Goal: Contribute content: Contribute content

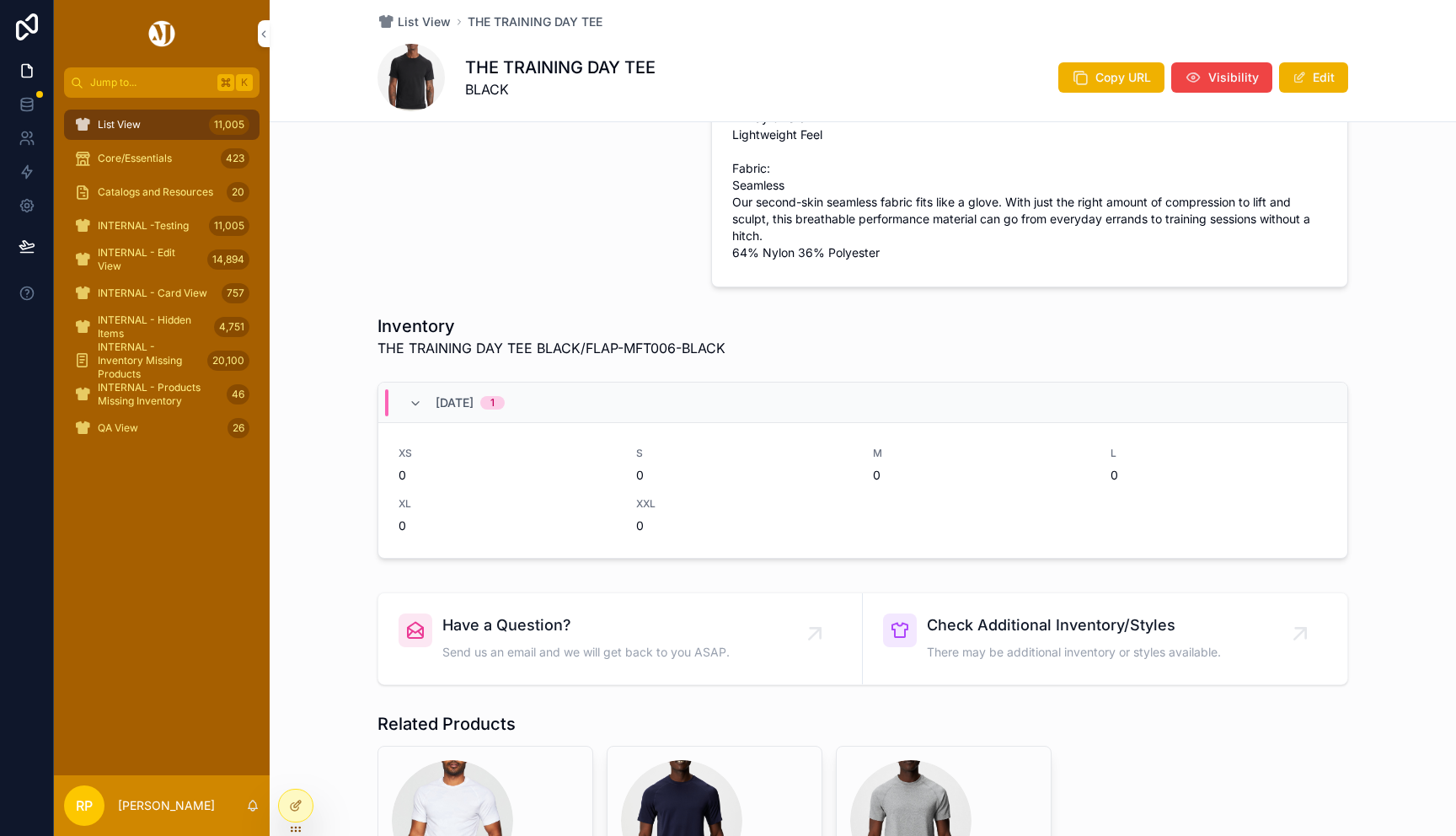
scroll to position [545, 0]
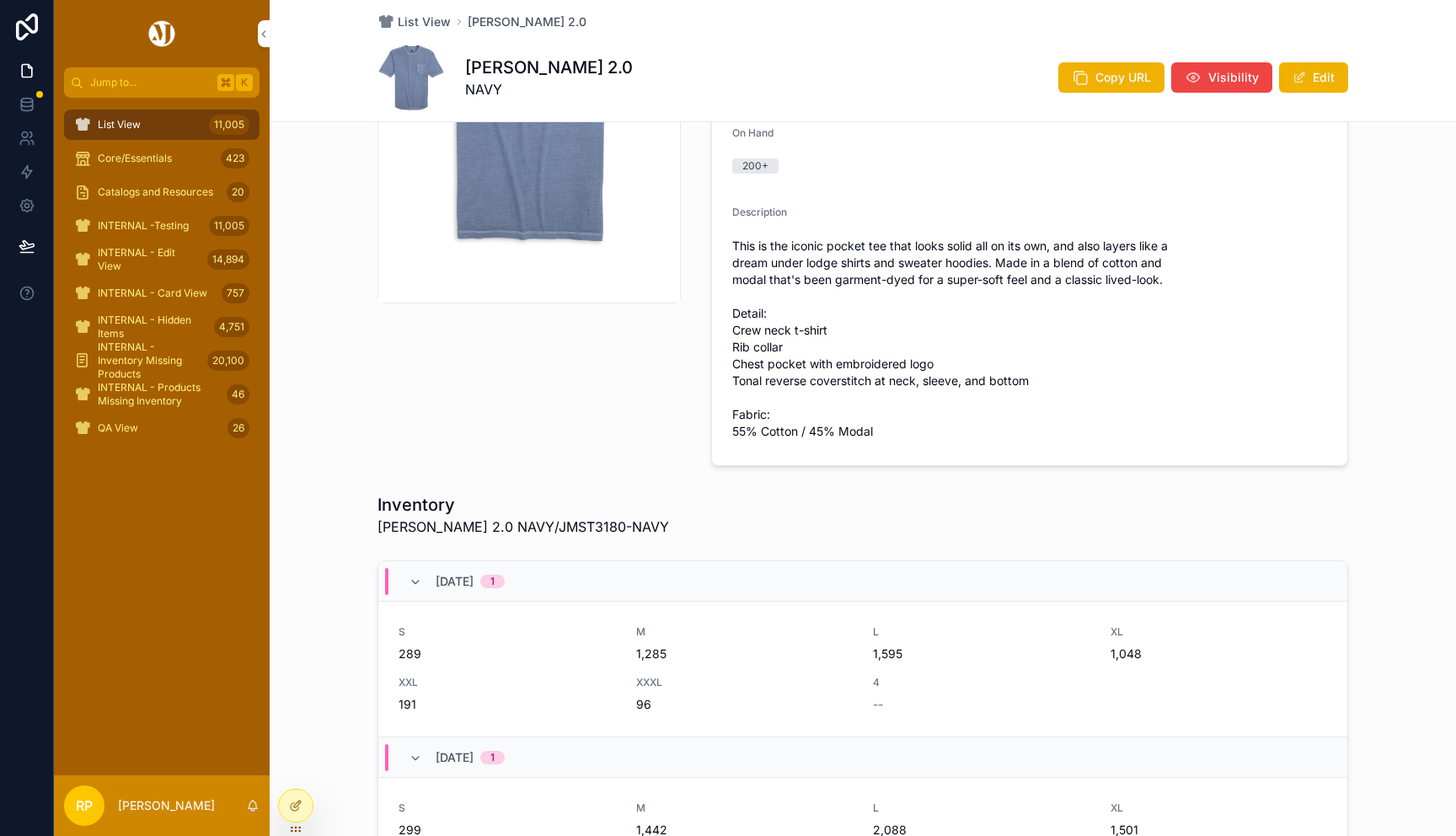
scroll to position [392, 0]
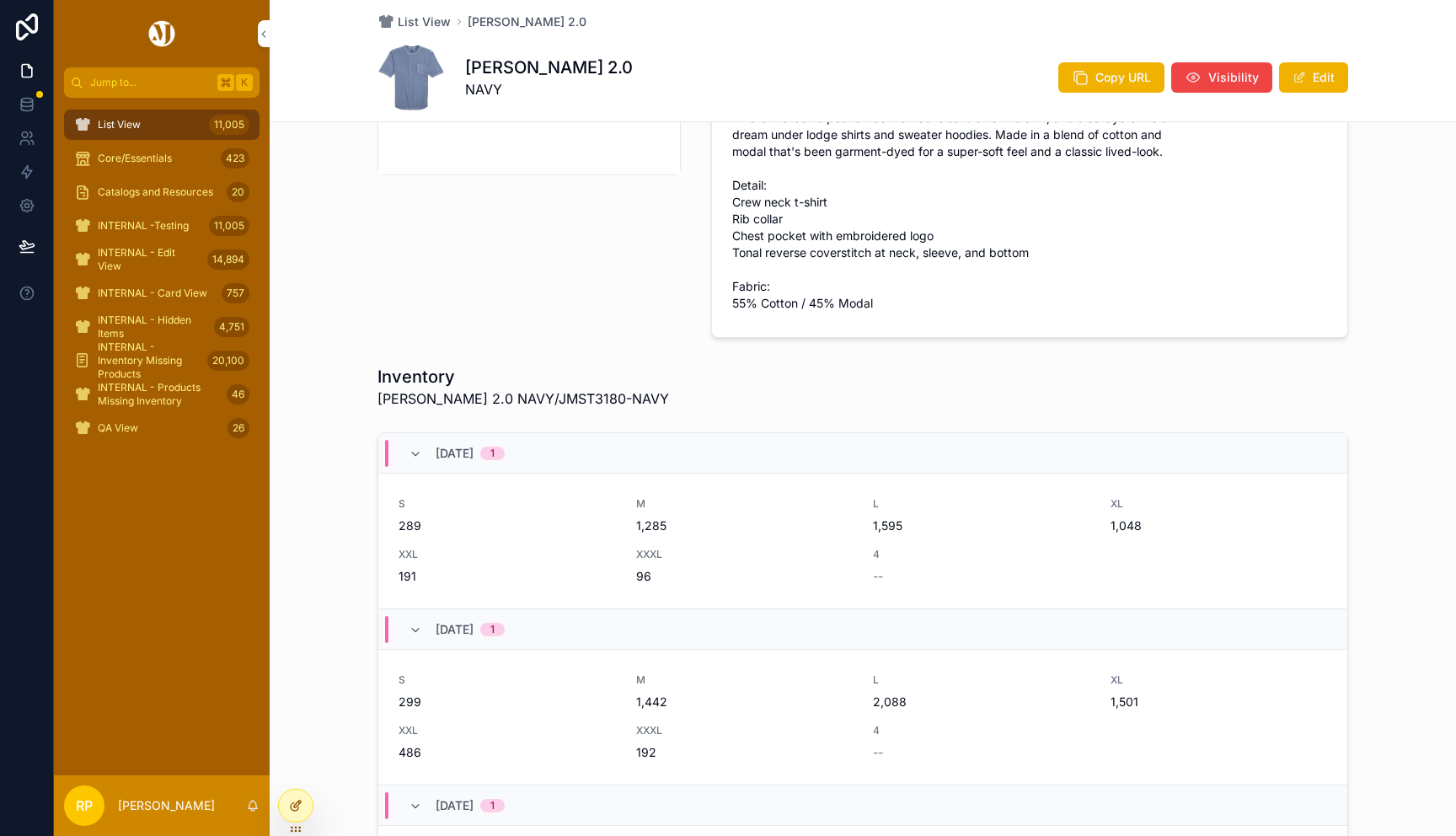
click at [293, 811] on icon at bounding box center [296, 806] width 14 height 14
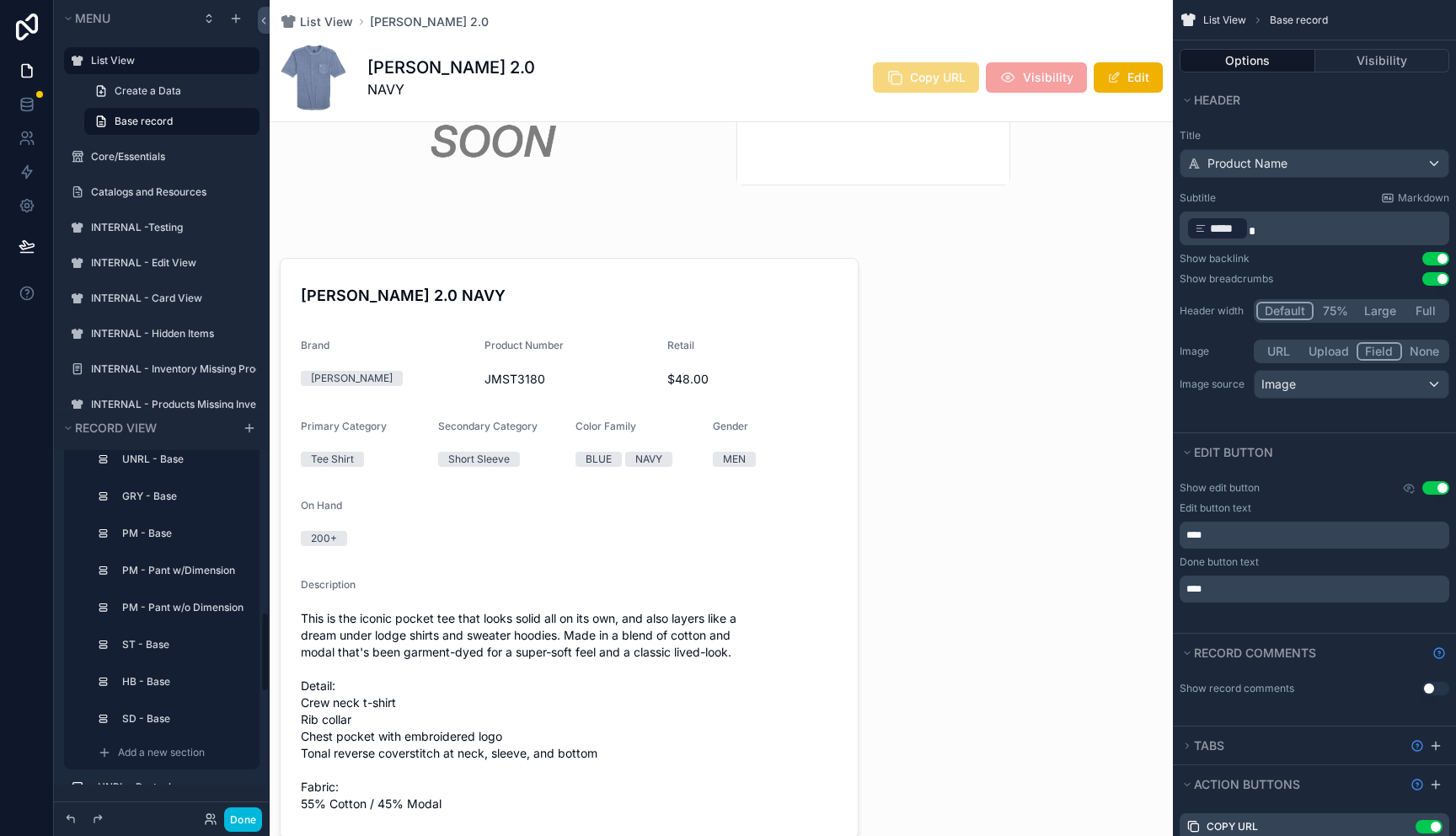
scroll to position [671, 0]
click at [141, 571] on label "JO - Base" at bounding box center [182, 567] width 120 height 14
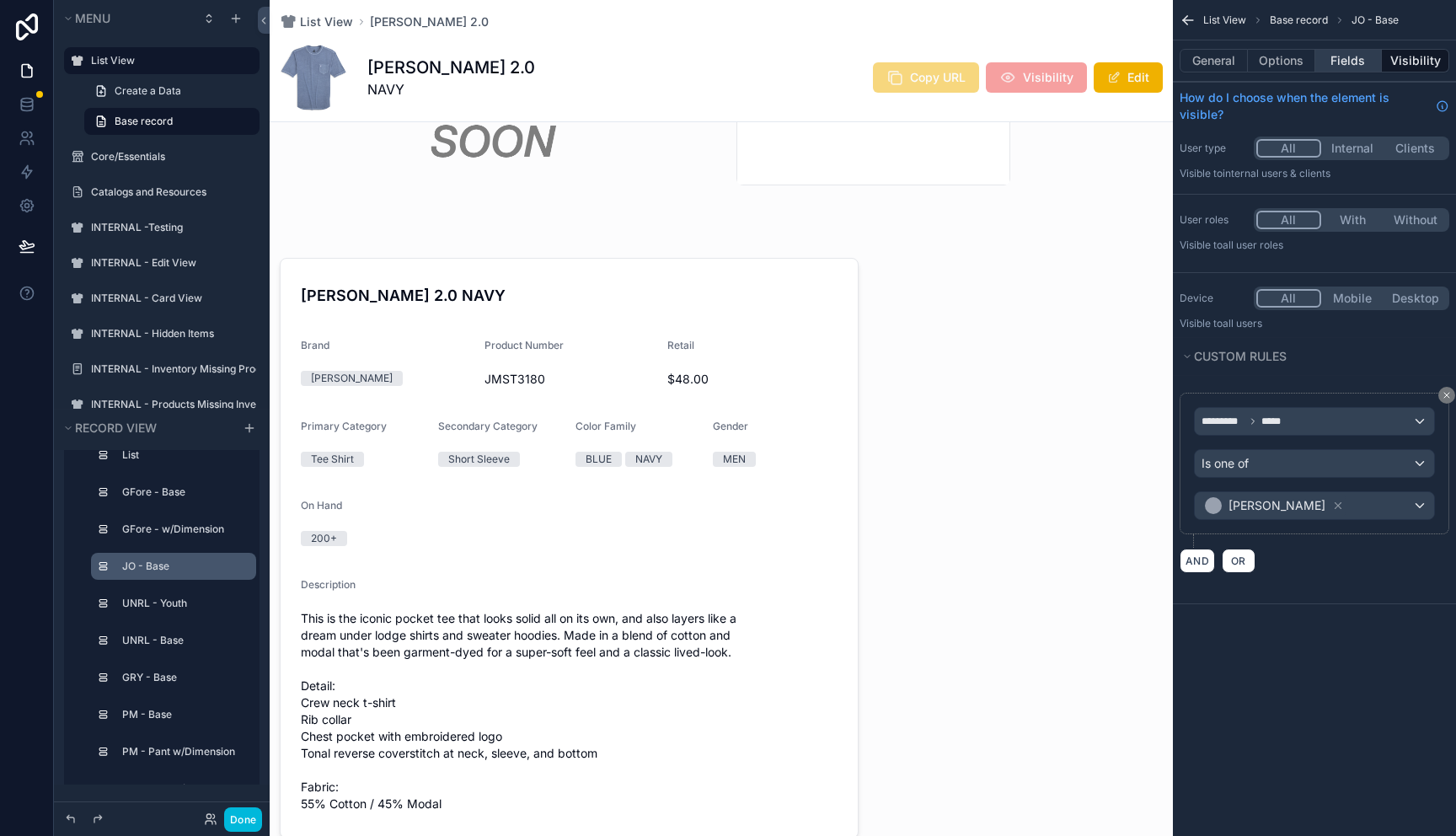
click at [1349, 69] on button "Fields" at bounding box center [1349, 61] width 68 height 24
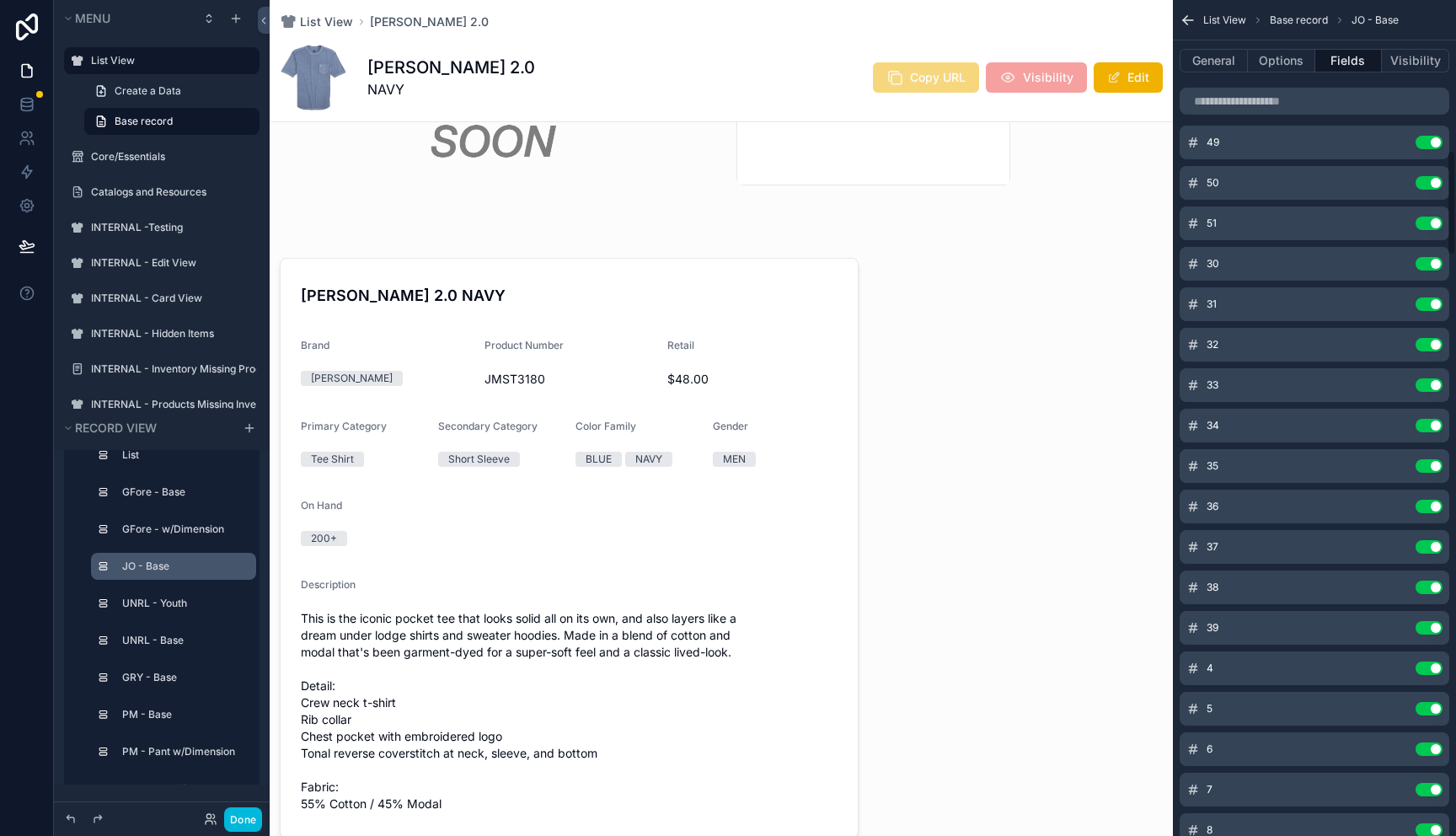
scroll to position [1191, 0]
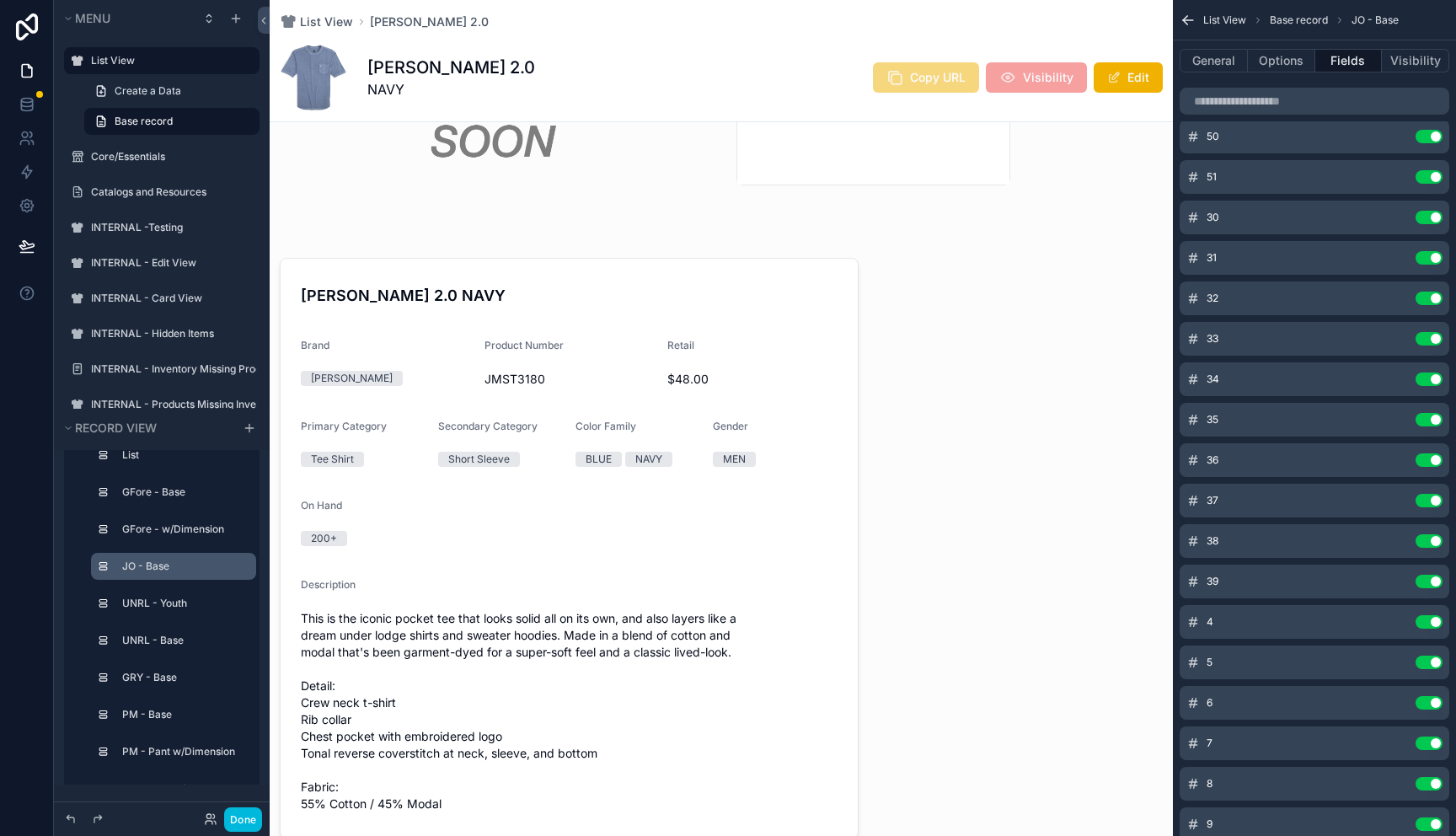
click at [0, 0] on icon "scrollable content" at bounding box center [0, 0] width 0 height 0
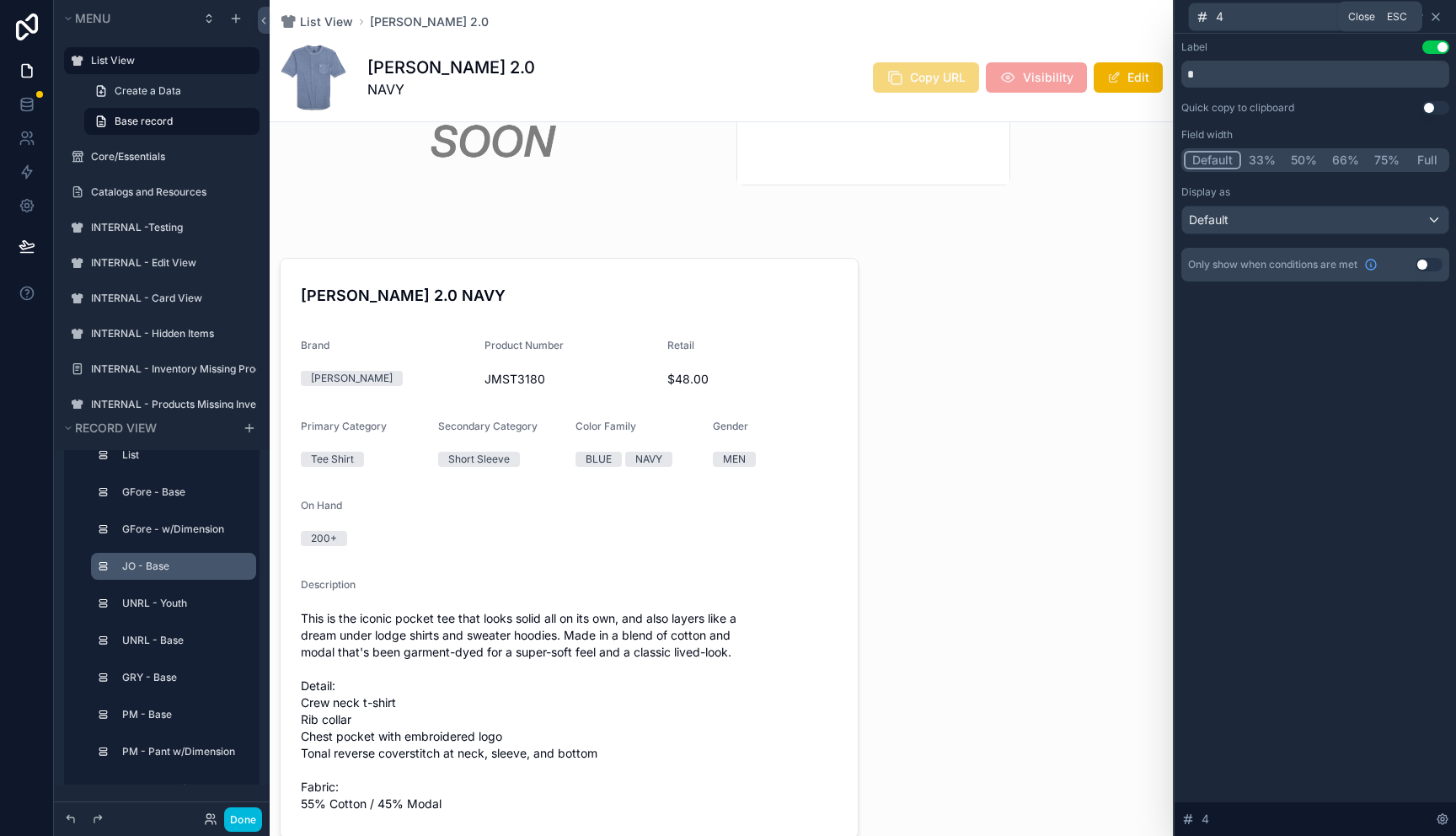
click at [1440, 23] on icon at bounding box center [1436, 17] width 14 height 14
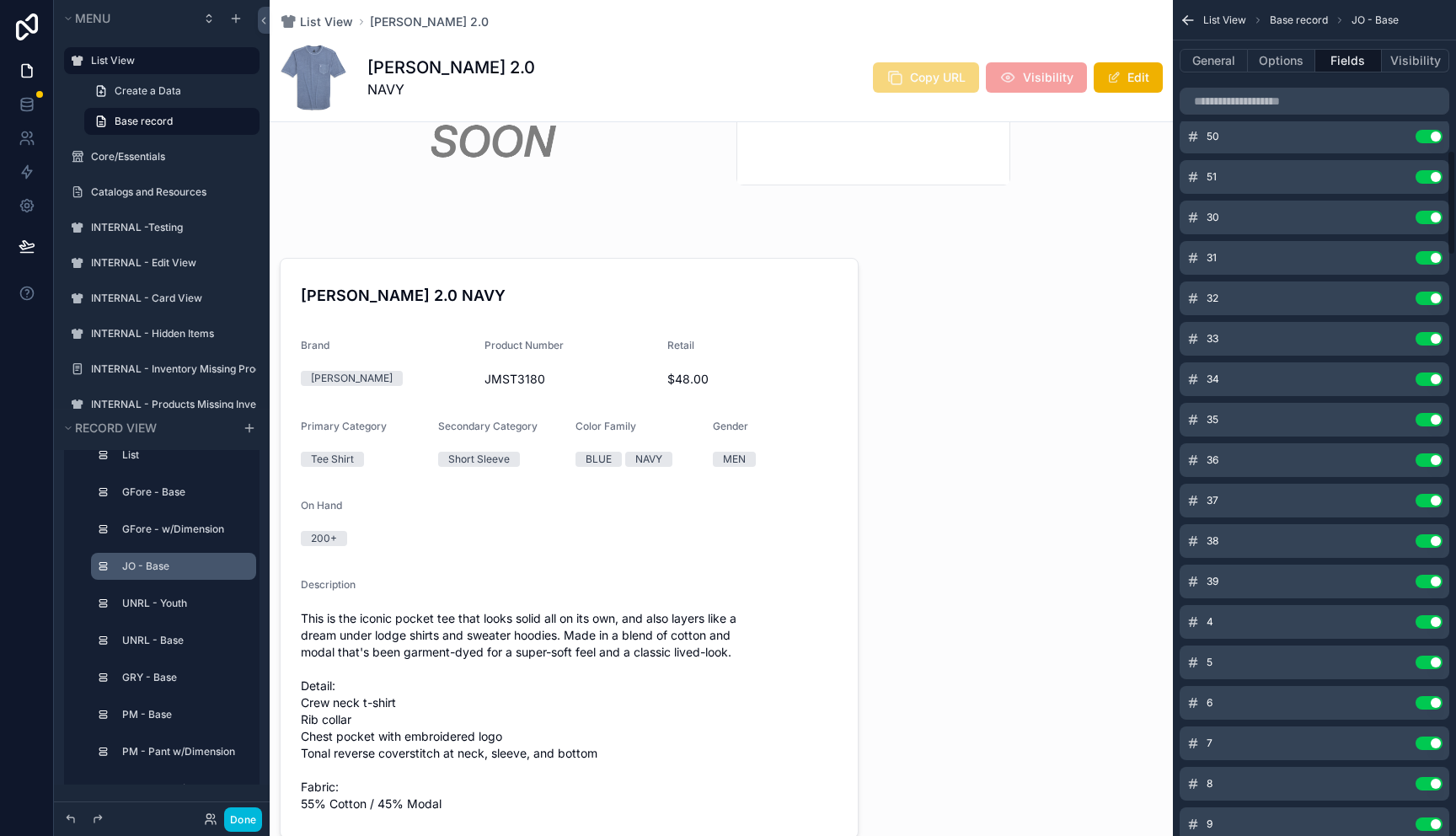
click at [0, 0] on icon "scrollable content" at bounding box center [0, 0] width 0 height 0
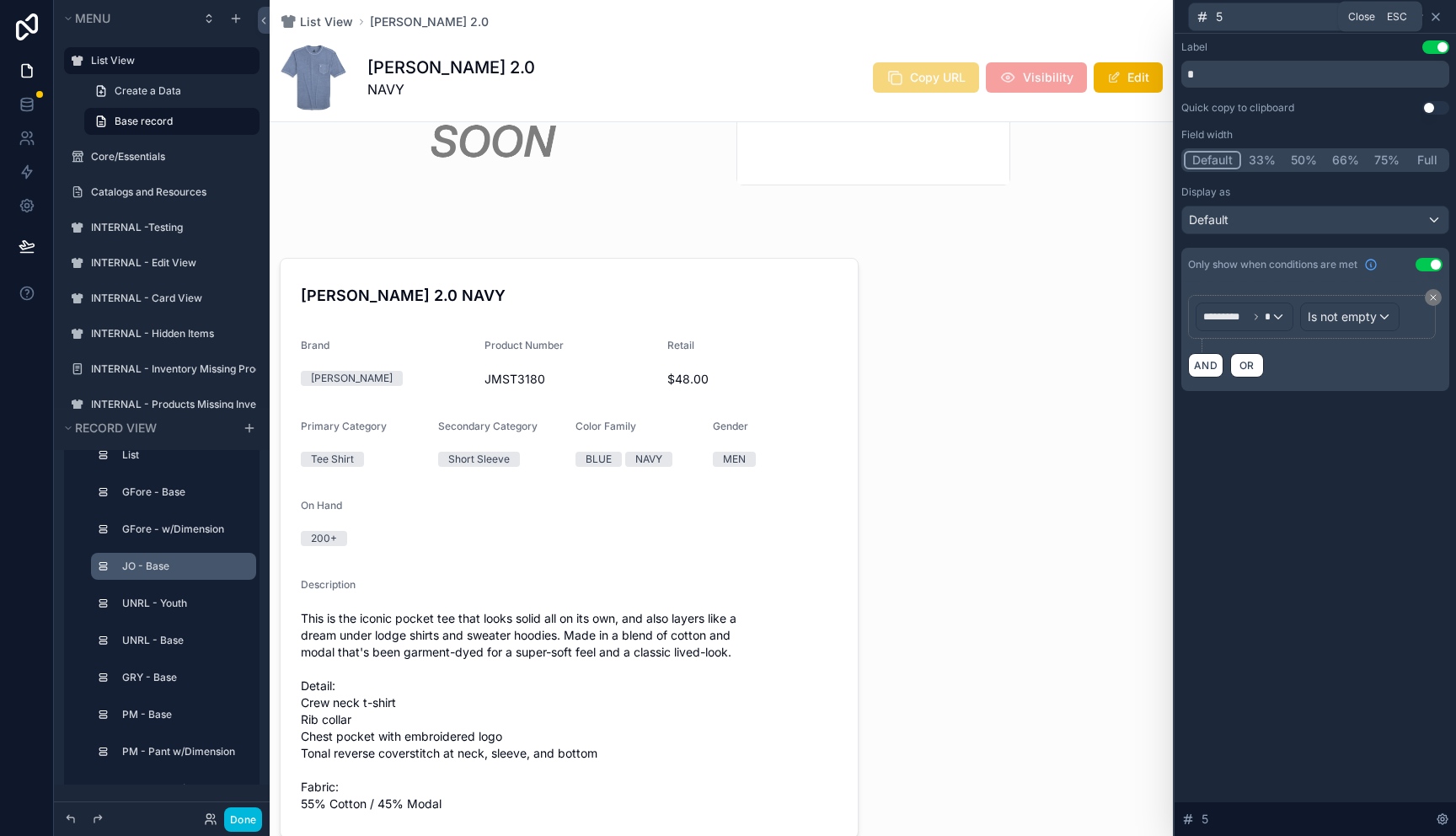
click at [1437, 17] on icon at bounding box center [1436, 17] width 7 height 7
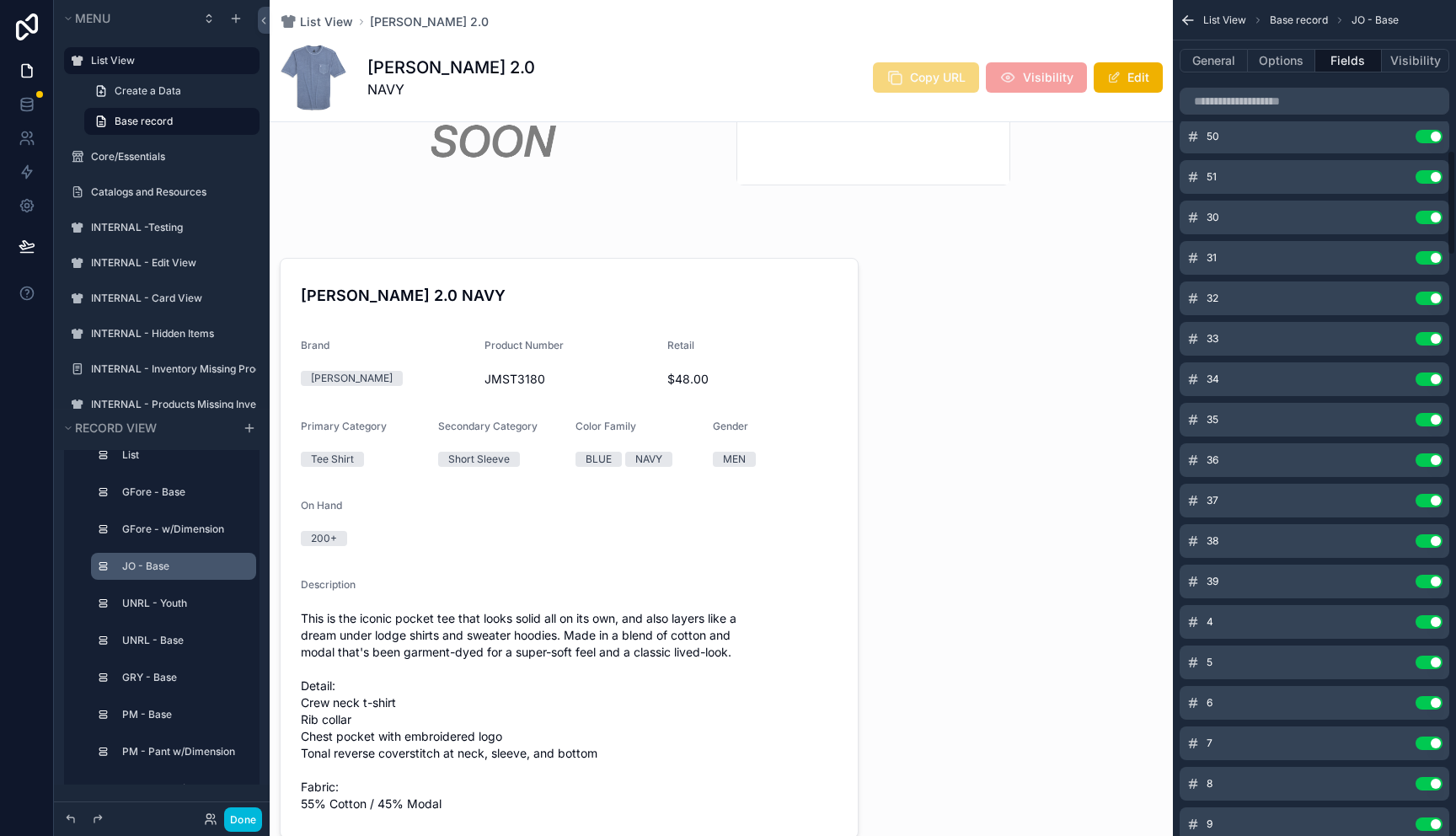
click at [0, 0] on icon "scrollable content" at bounding box center [0, 0] width 0 height 0
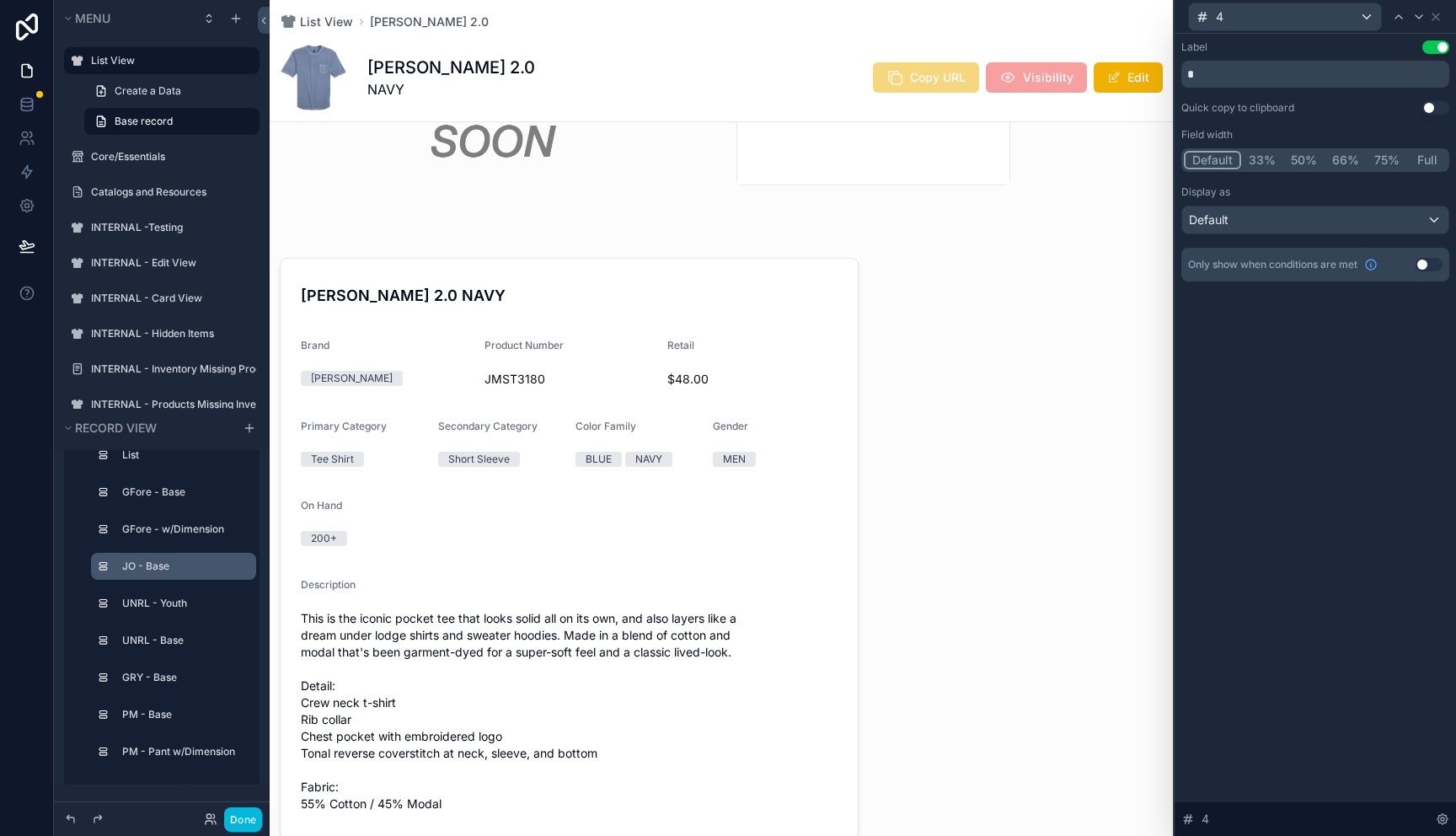
click at [1434, 268] on button "Use setting" at bounding box center [1429, 264] width 27 height 14
click at [1431, 261] on button "Use setting" at bounding box center [1429, 264] width 27 height 14
click at [1436, 260] on button "Use setting" at bounding box center [1429, 264] width 27 height 14
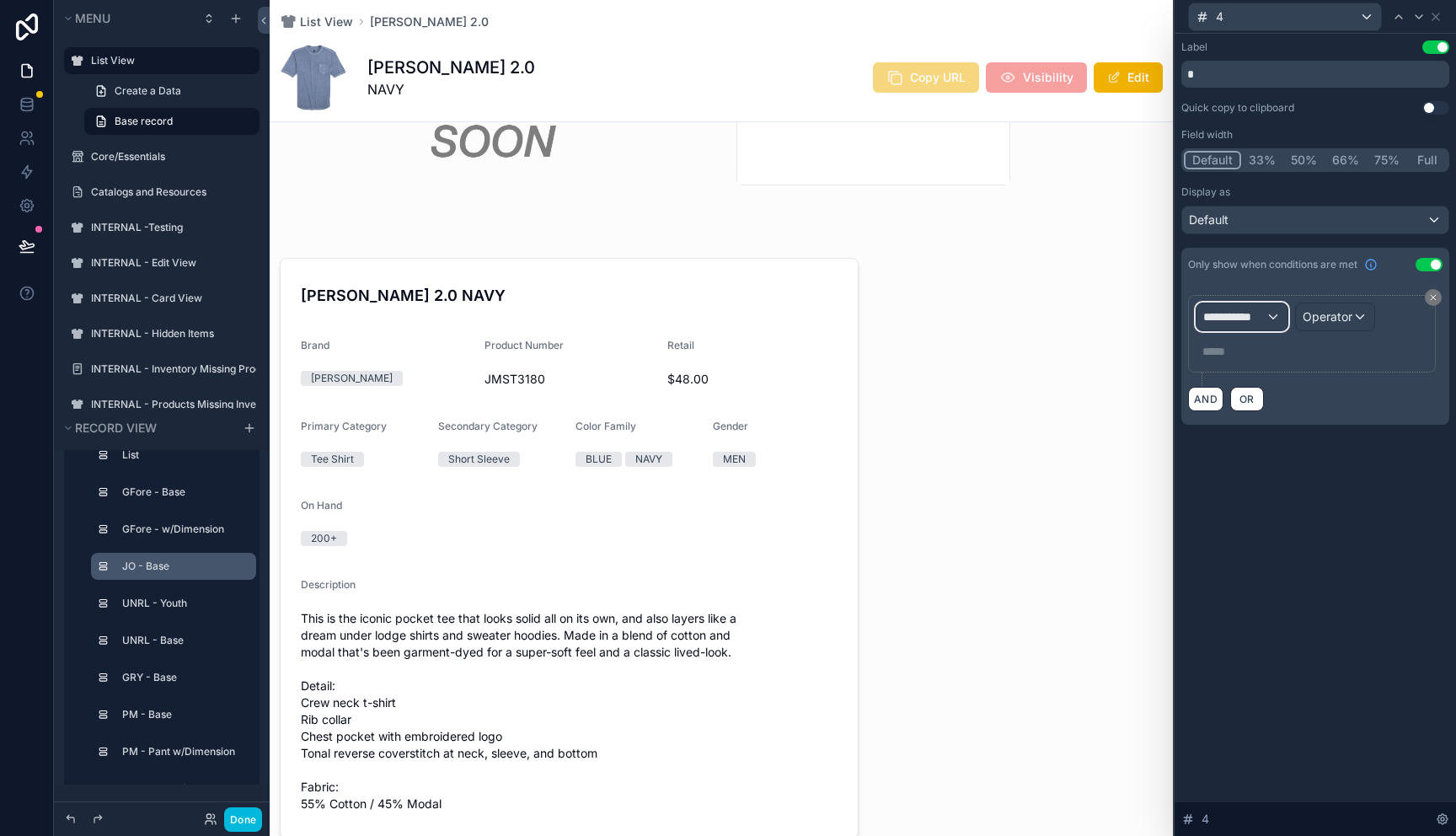
click at [1257, 323] on span "**********" at bounding box center [1235, 317] width 63 height 17
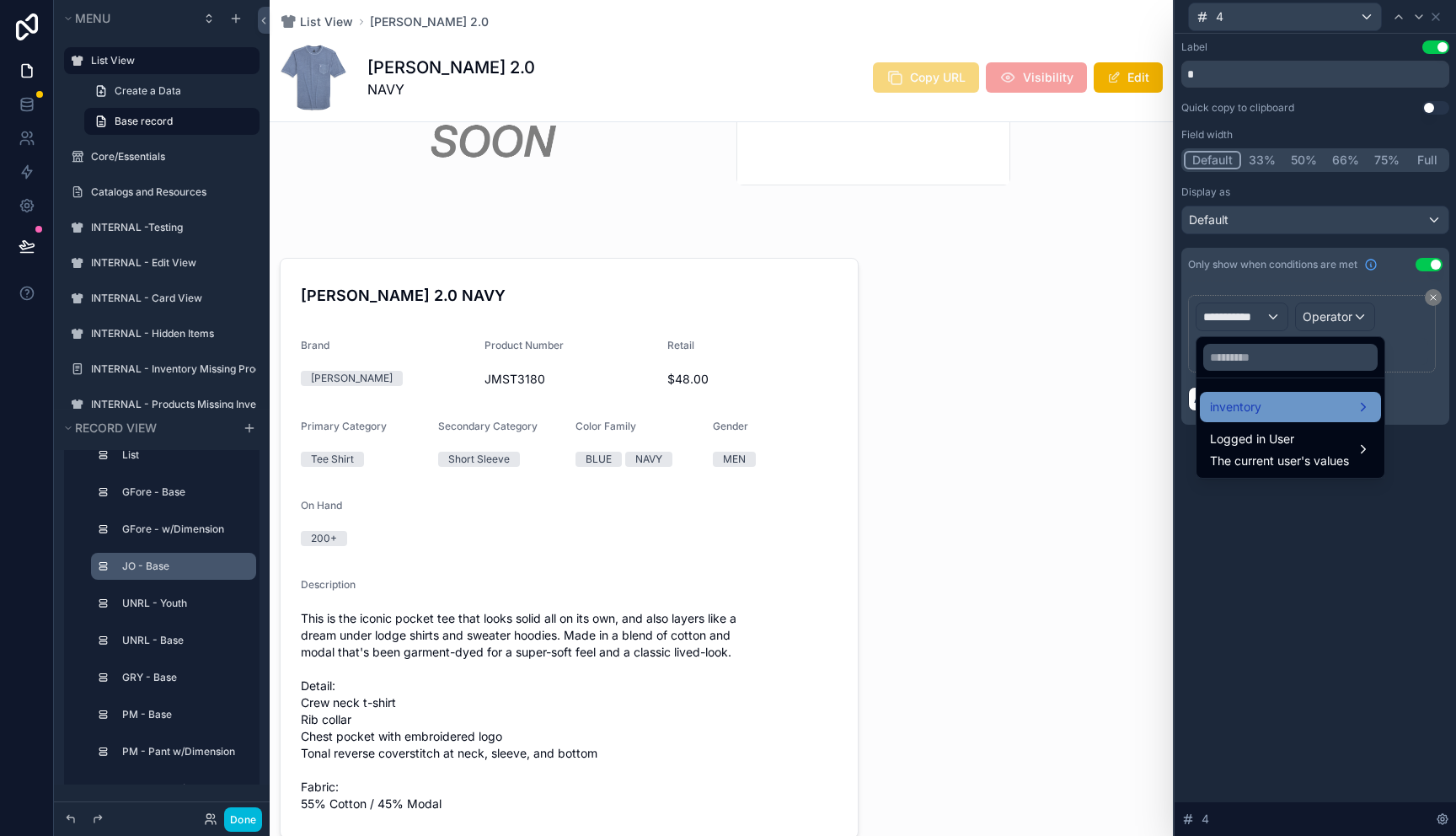
click at [1303, 401] on div "inventory" at bounding box center [1291, 407] width 161 height 20
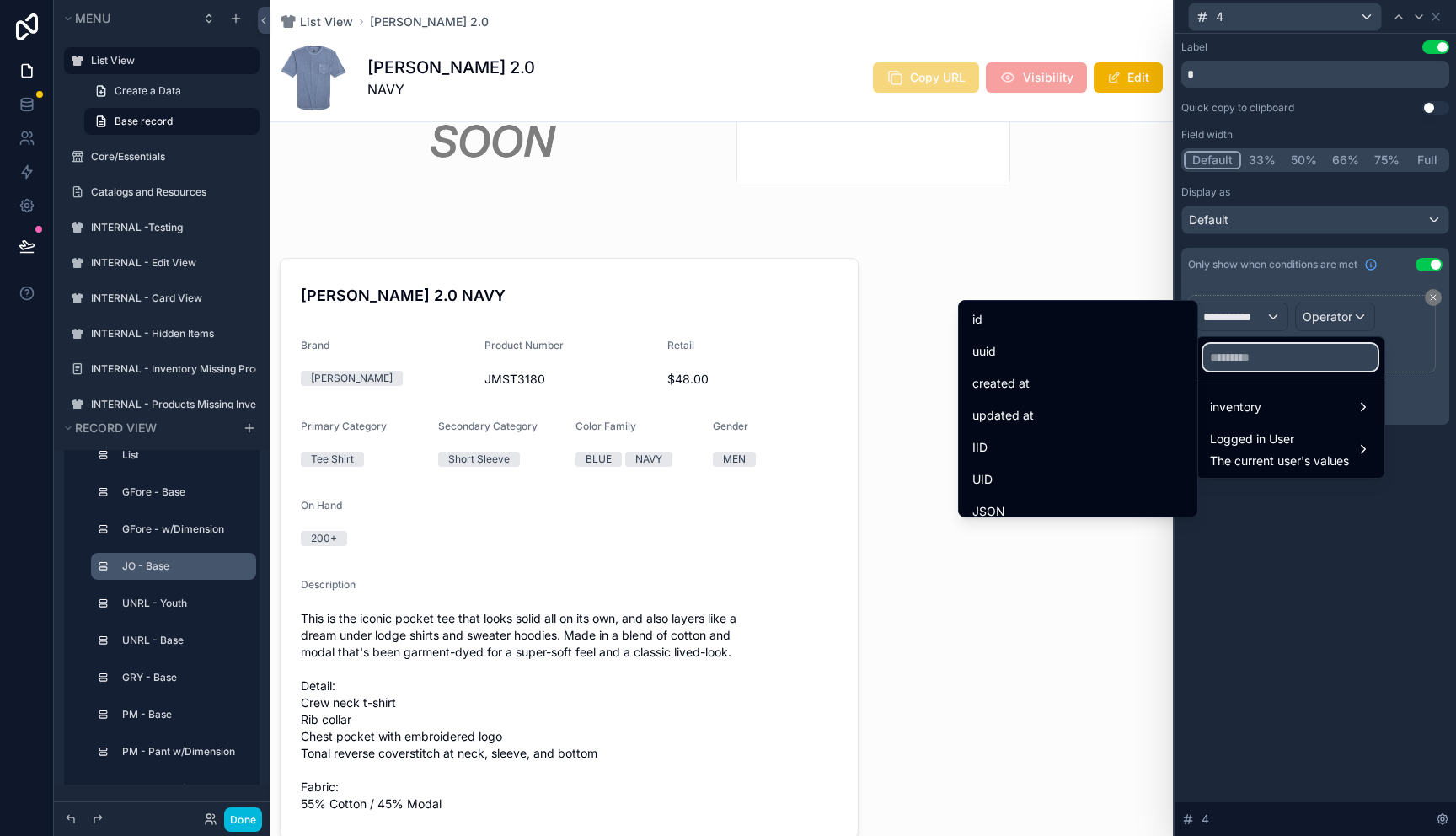
click at [1306, 362] on input "text" at bounding box center [1291, 357] width 174 height 27
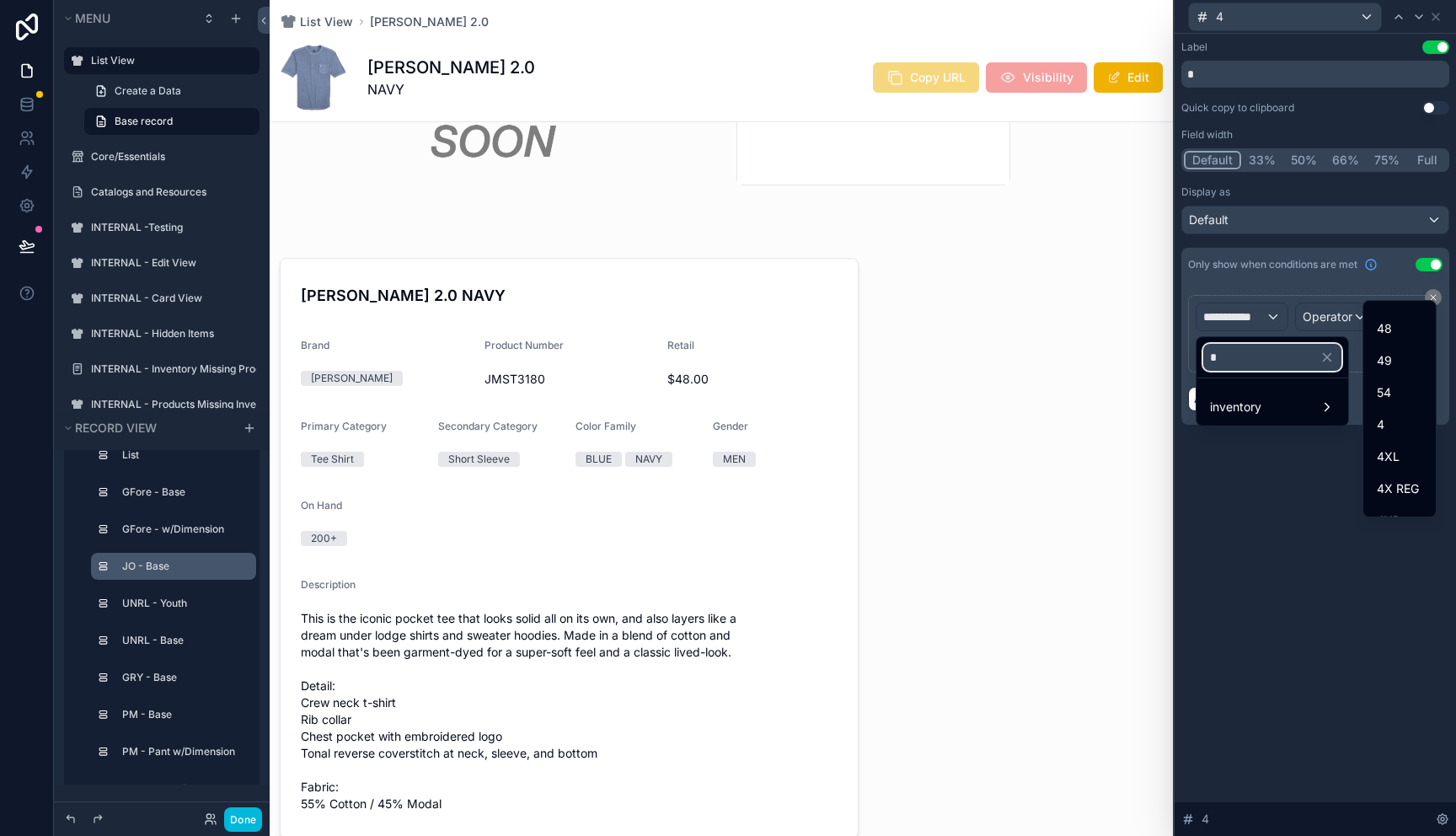
scroll to position [486, 0]
type input "*"
click at [1387, 316] on div "4" at bounding box center [1400, 313] width 46 height 20
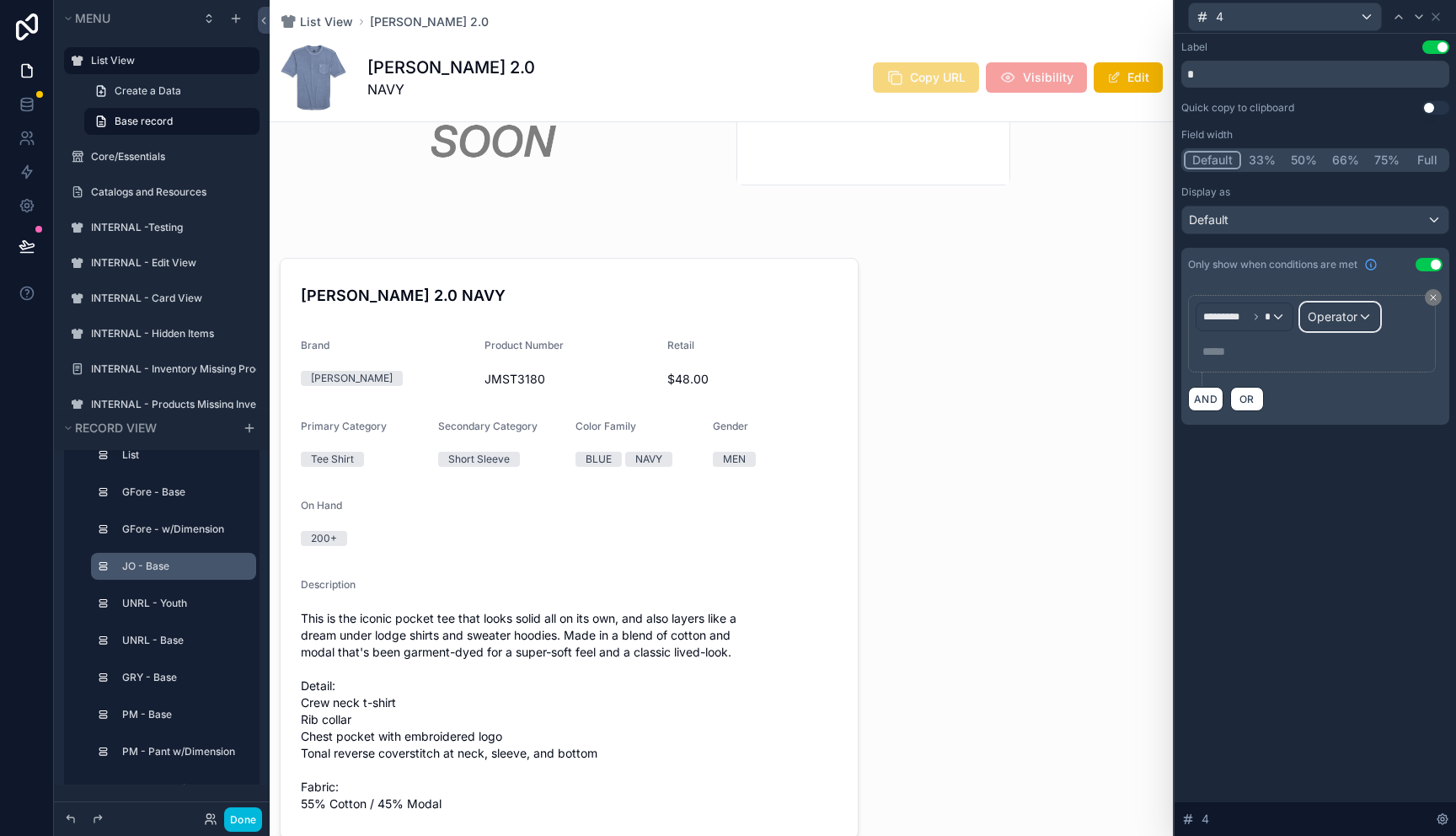
click at [1357, 313] on span "Operator" at bounding box center [1332, 316] width 50 height 14
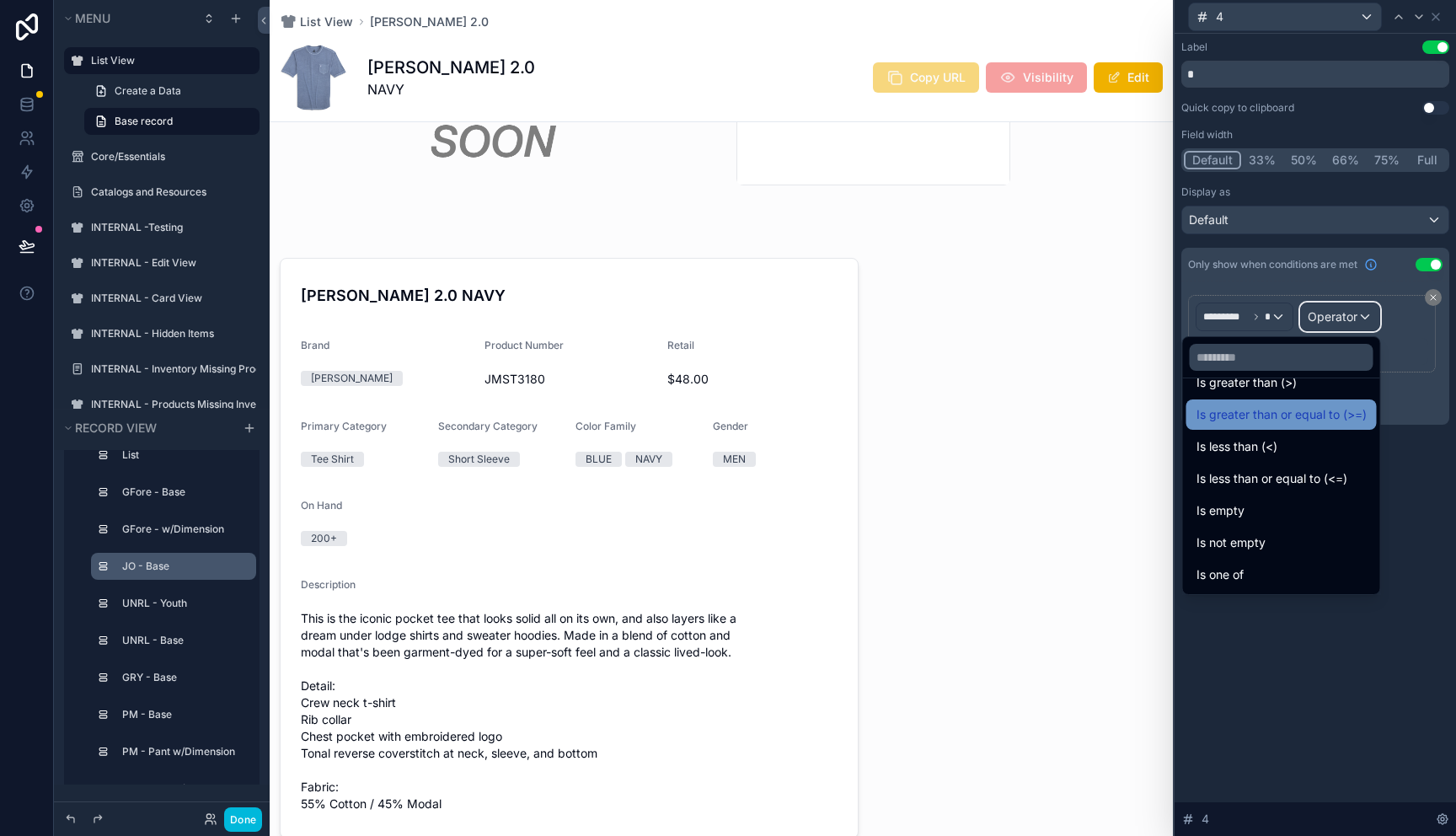
scroll to position [119, 0]
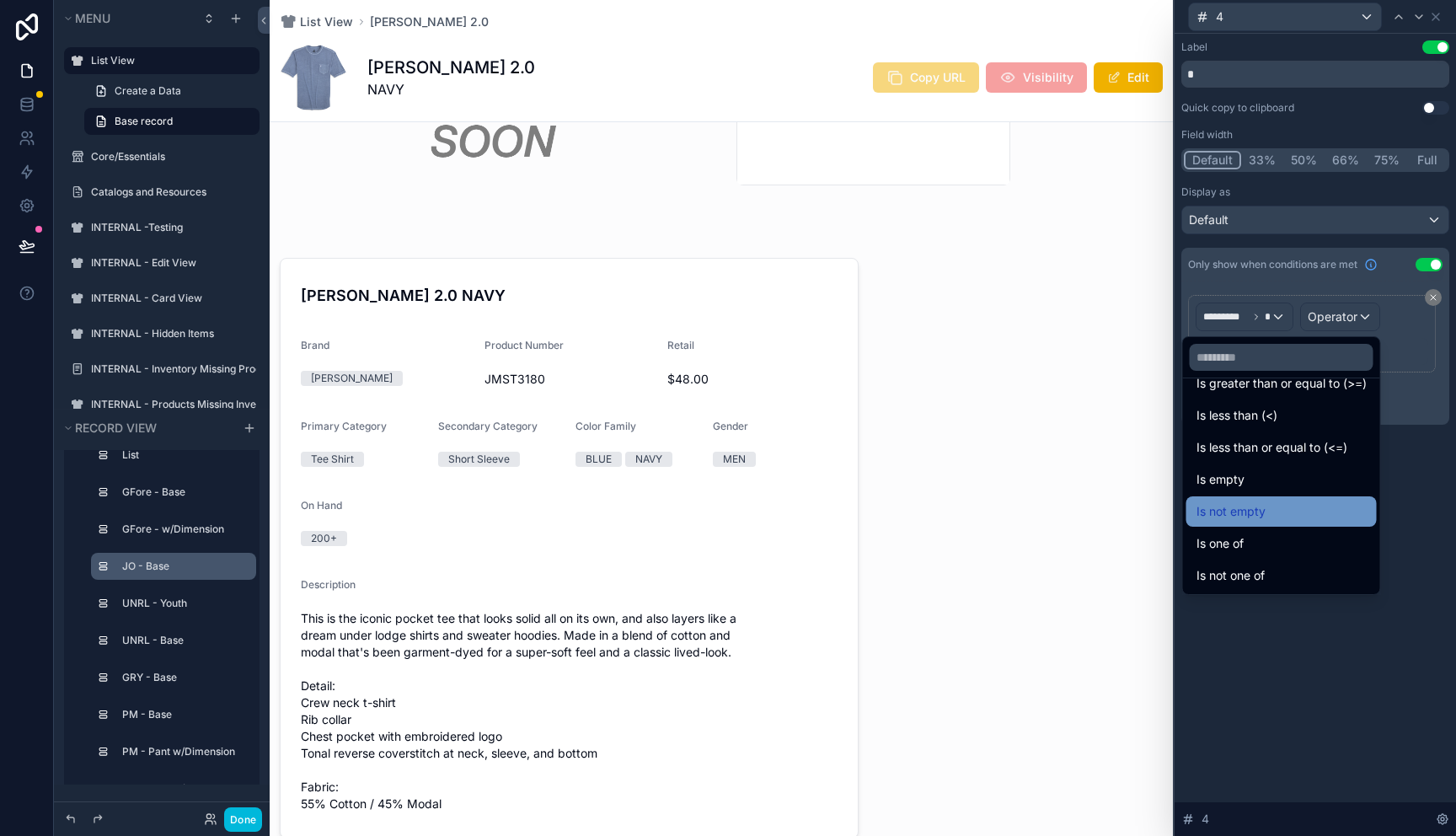
click at [1266, 505] on div "Is not empty" at bounding box center [1282, 512] width 170 height 20
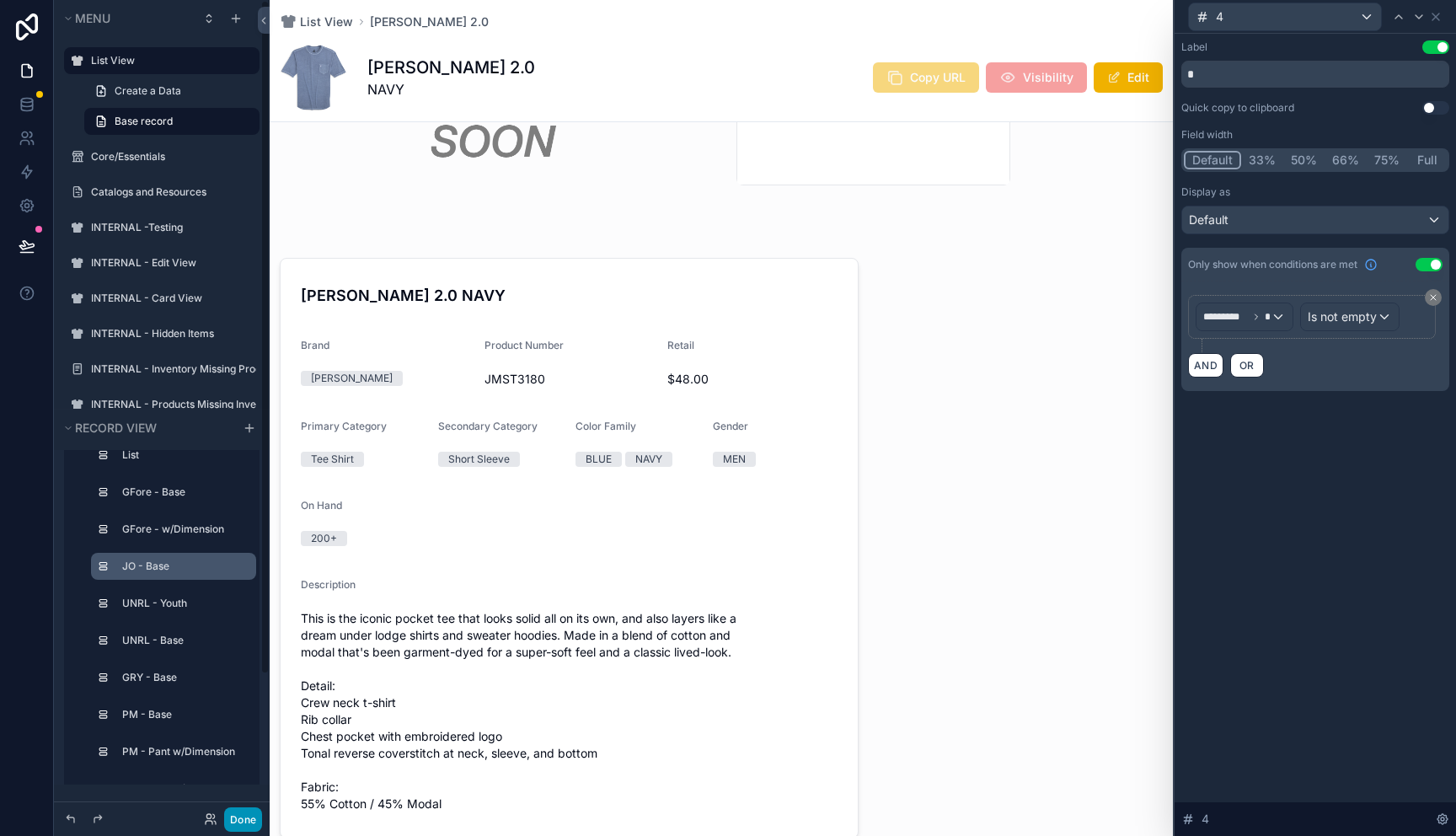
click at [249, 818] on button "Done" at bounding box center [243, 819] width 38 height 25
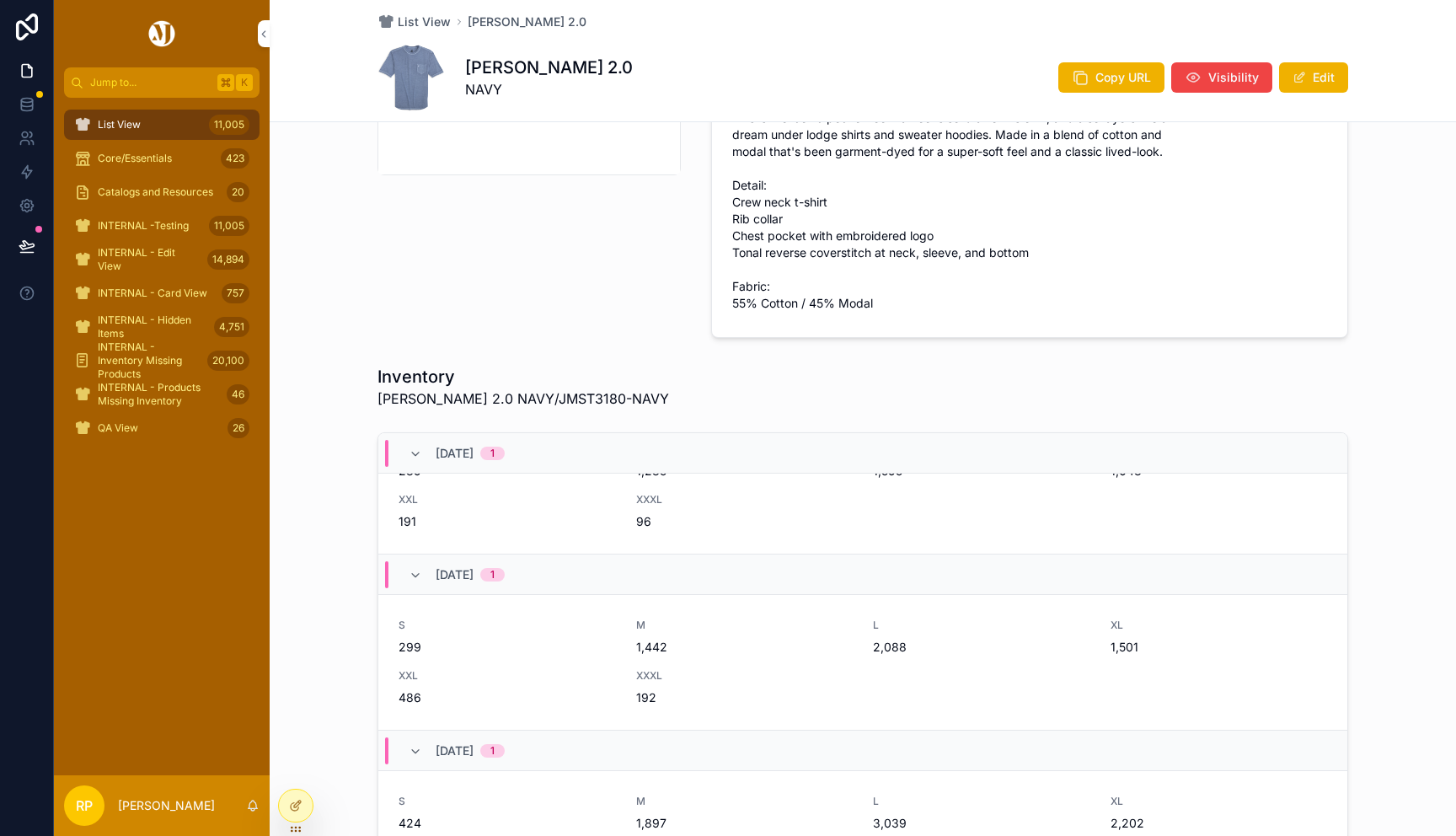
scroll to position [79, 0]
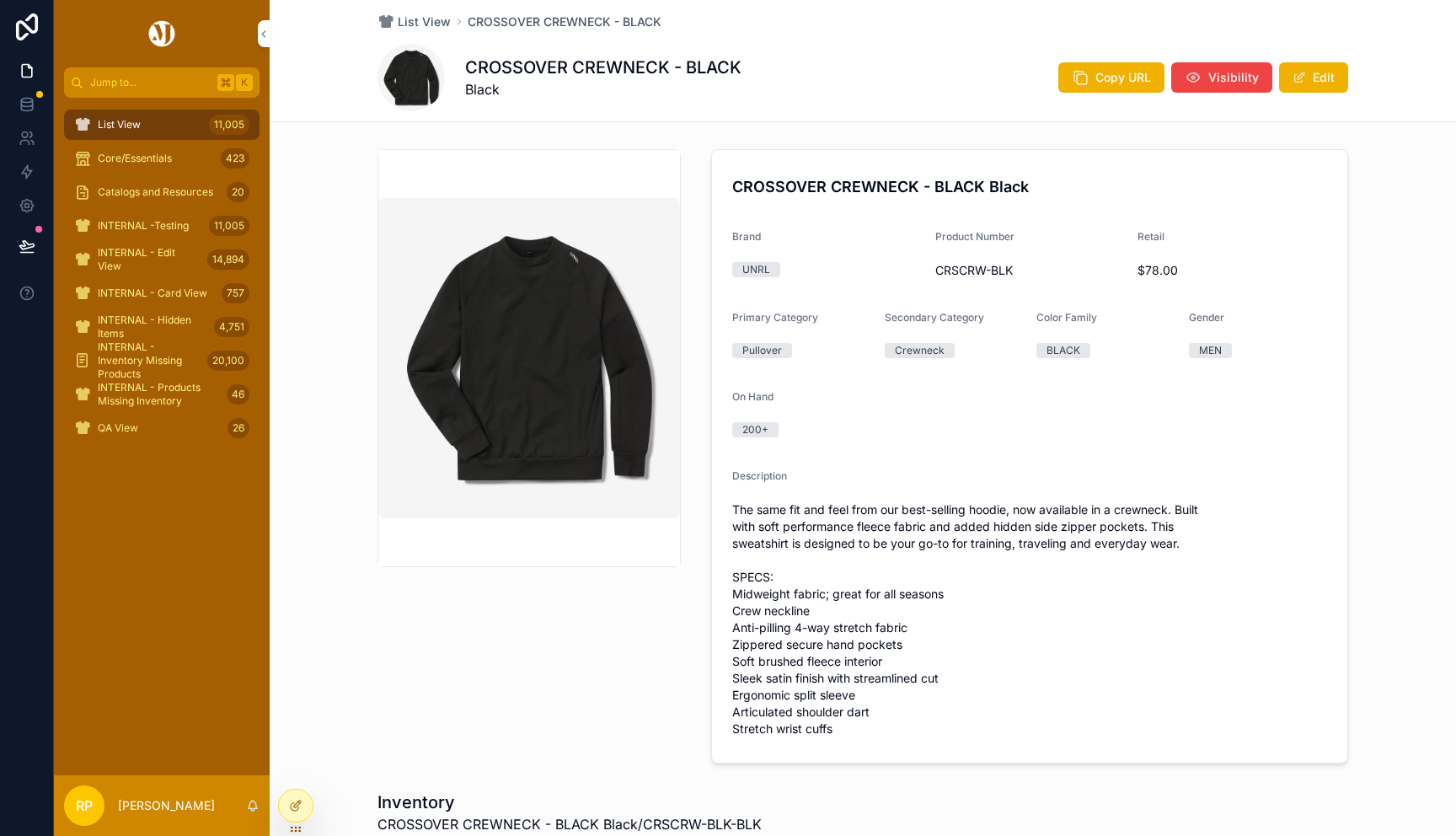
click at [980, 270] on span "CRSCRW-BLK" at bounding box center [1030, 270] width 190 height 17
click at [966, 272] on span "CRSCRW-BLK" at bounding box center [1030, 270] width 190 height 17
drag, startPoint x: 938, startPoint y: 270, endPoint x: 1056, endPoint y: 274, distance: 118.1
click at [1056, 274] on span "CRSCRW-BLK" at bounding box center [1030, 270] width 190 height 17
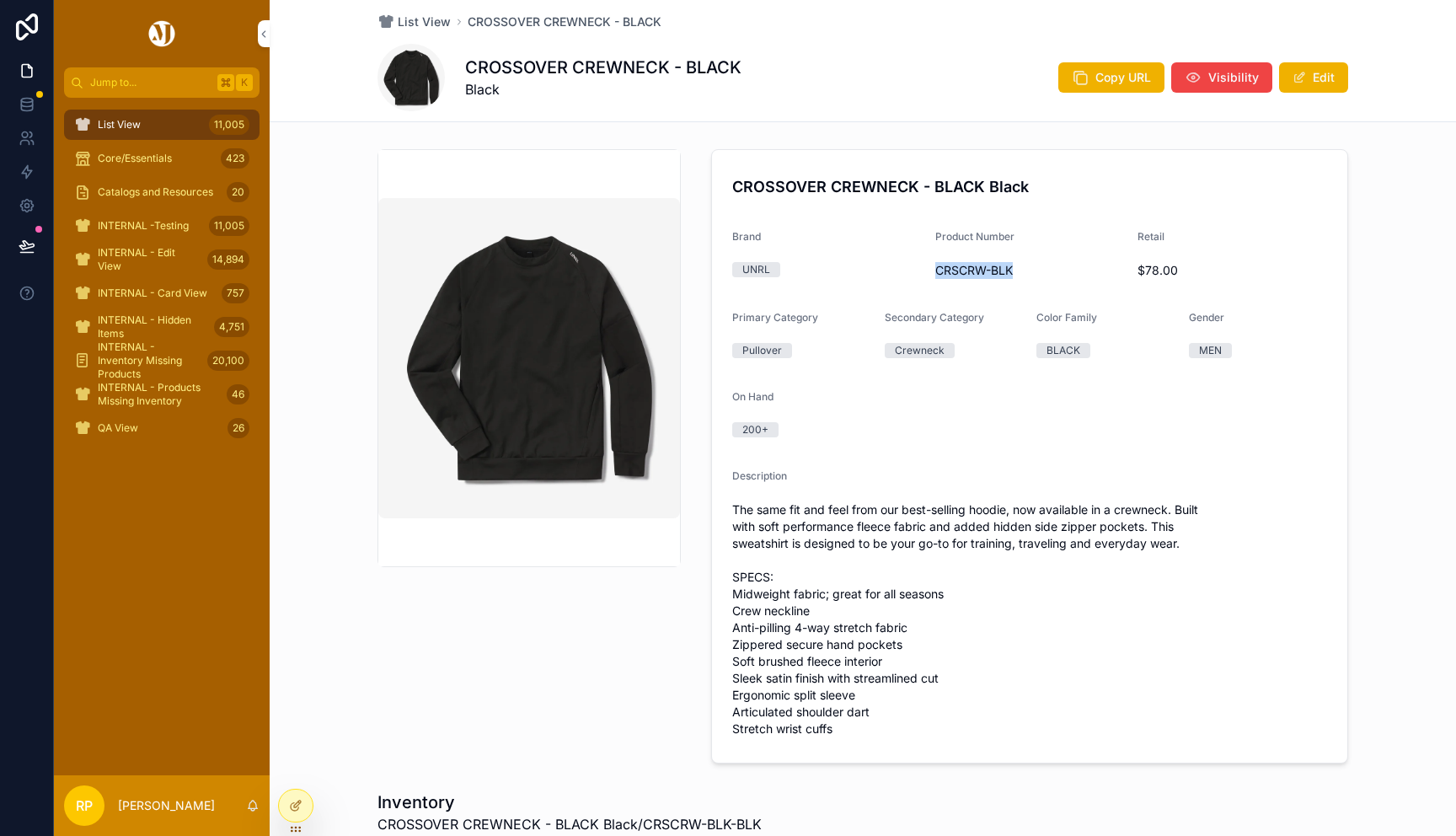
copy span "CRSCRW-BLK"
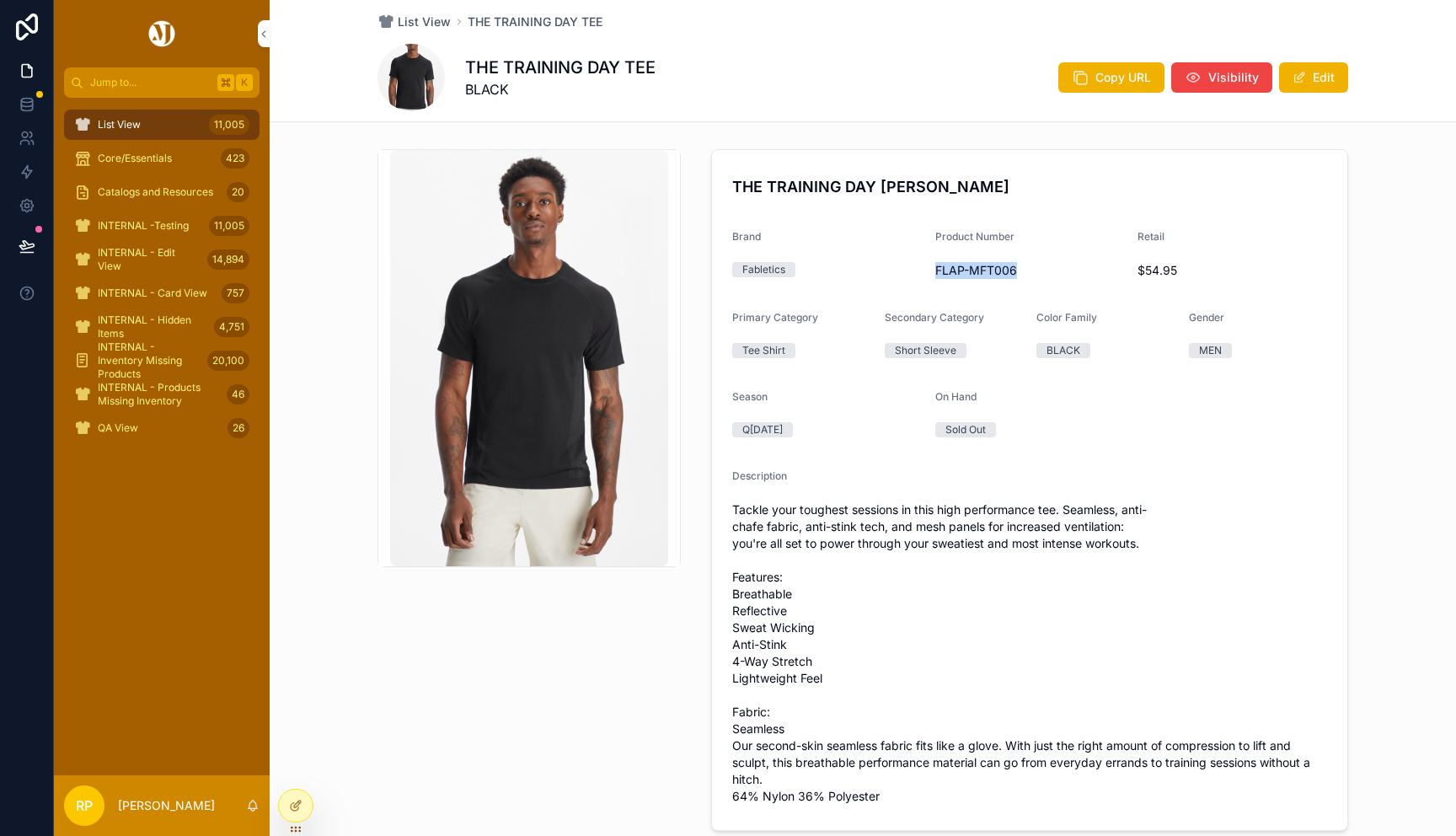
drag, startPoint x: 927, startPoint y: 271, endPoint x: 1049, endPoint y: 276, distance: 122.1
click at [1049, 276] on form "THE TRAINING DAY TEE BLACK Brand Fabletics Product Number FLAP-MFT006 Retail $5…" at bounding box center [1030, 490] width 635 height 680
copy span "FLAP-MFT006"
click at [432, 25] on span "List View" at bounding box center [424, 22] width 53 height 17
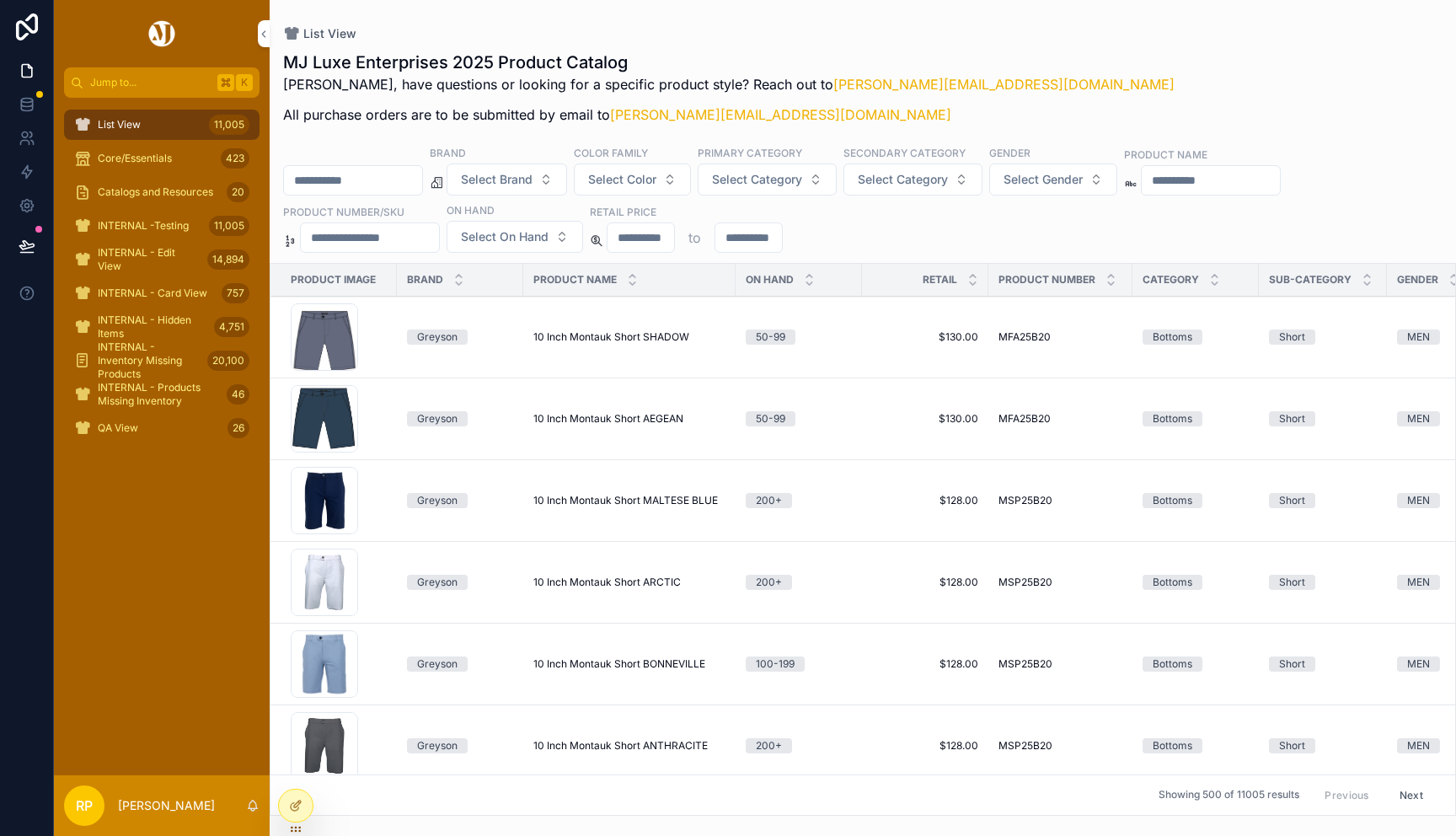
click at [407, 235] on input "scrollable content" at bounding box center [369, 238] width 138 height 24
paste input "**********"
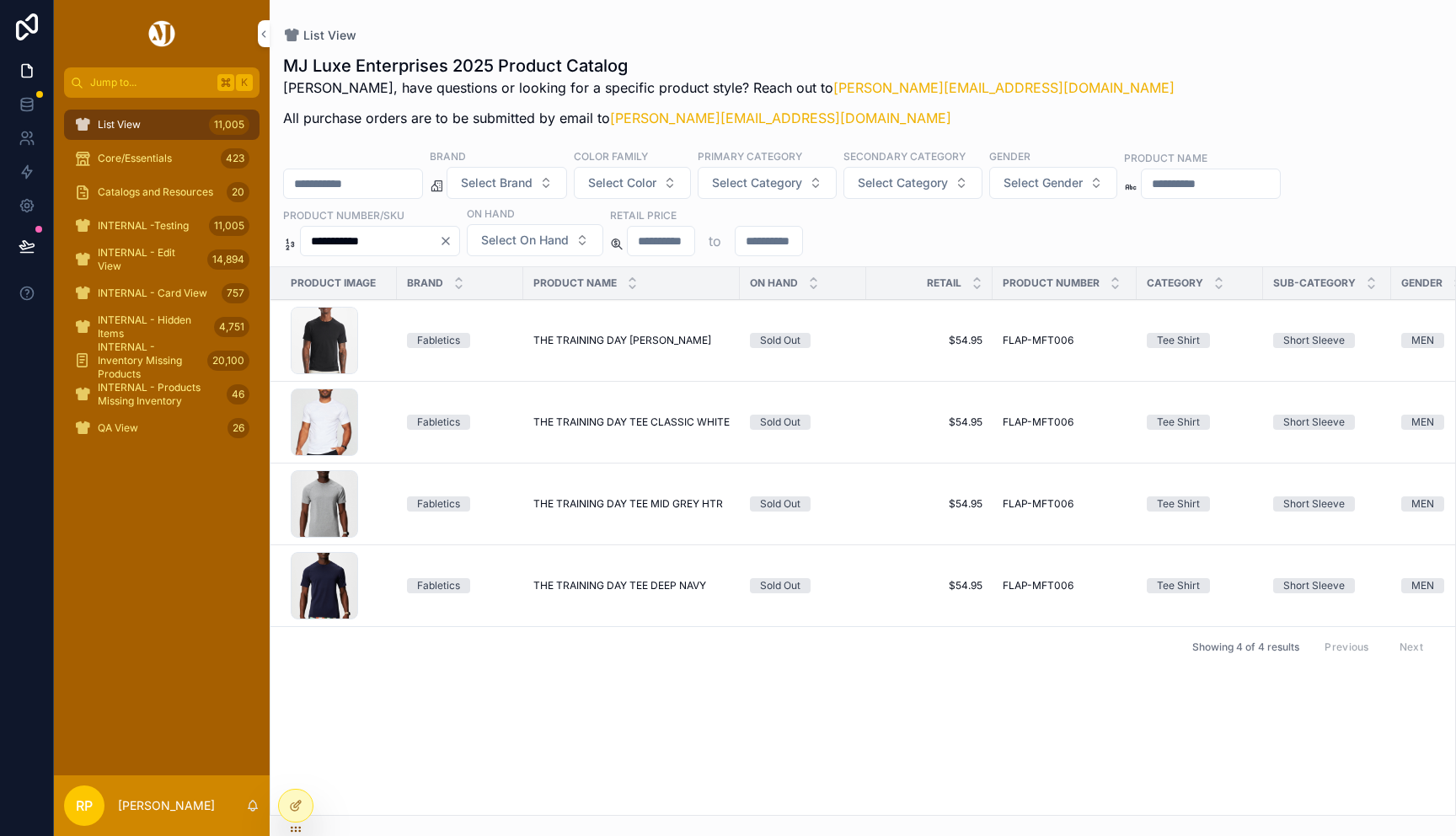
type input "**********"
click at [650, 355] on td "THE TRAINING DAY TEE BLACK THE TRAINING DAY TEE BLACK" at bounding box center [632, 340] width 217 height 82
click at [650, 345] on span "THE TRAINING DAY TEE BLACK" at bounding box center [623, 340] width 178 height 14
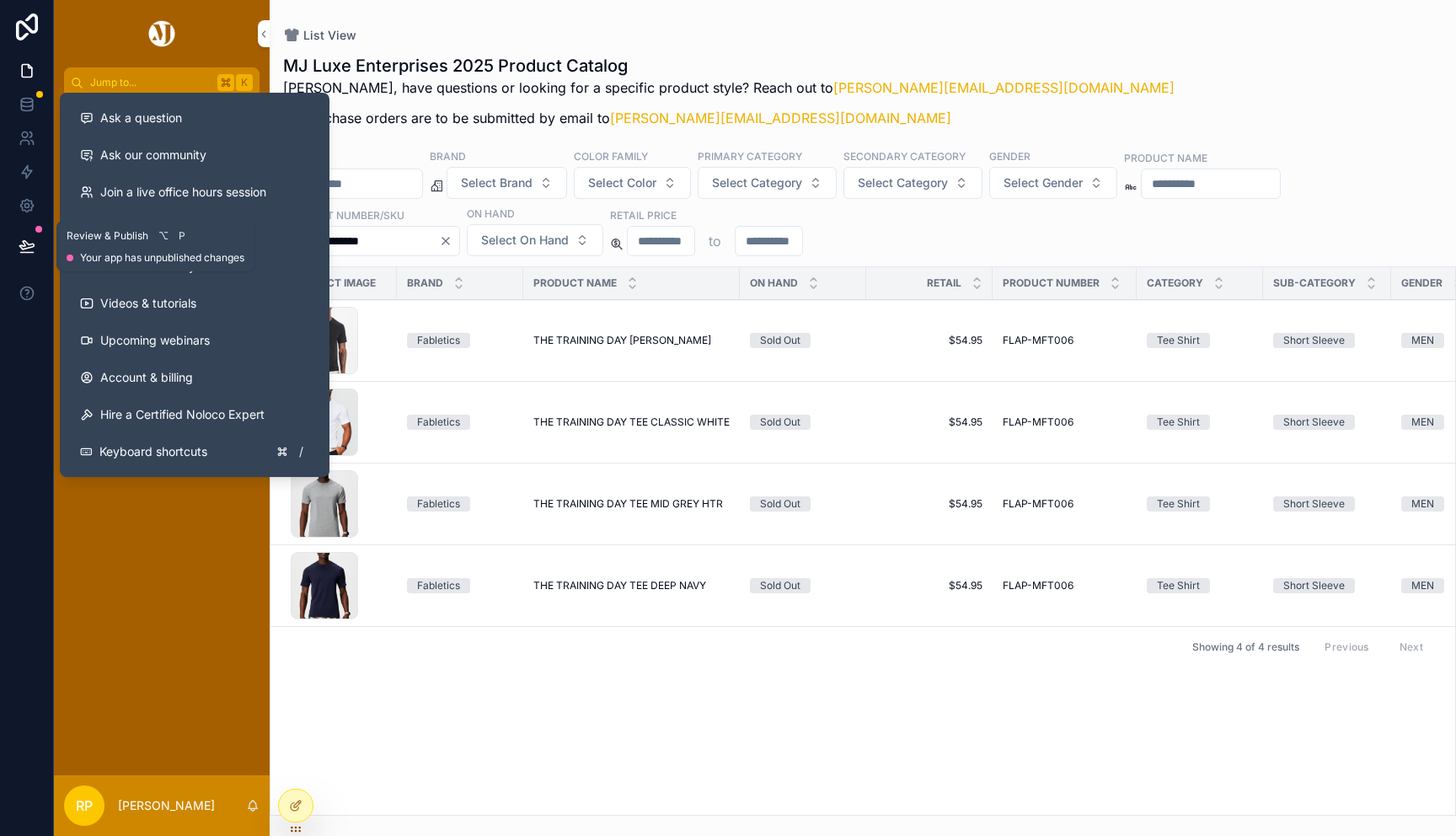
click at [29, 252] on icon at bounding box center [26, 252] width 13 height 0
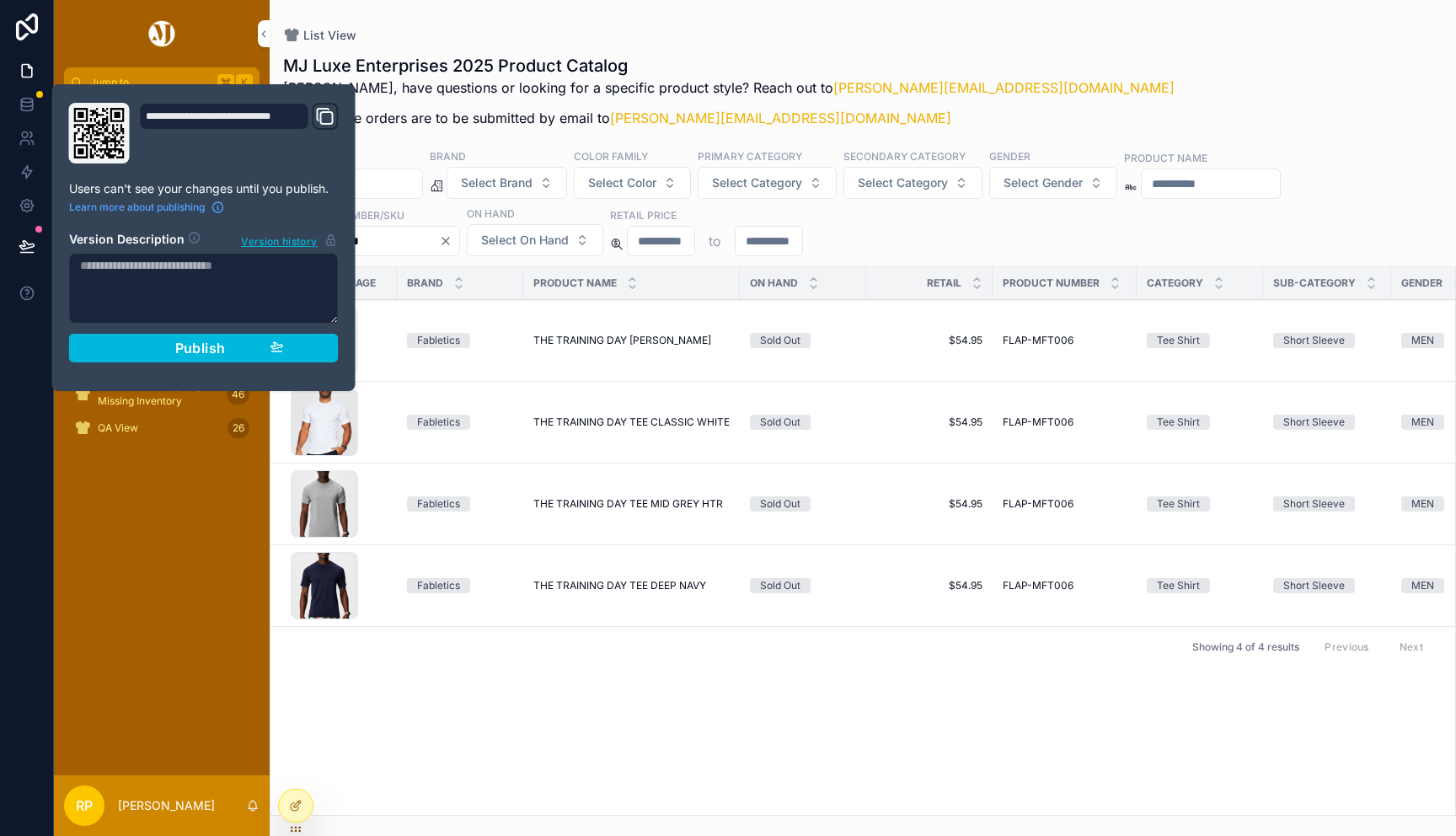
click at [128, 281] on textarea at bounding box center [204, 288] width 269 height 71
type textarea "*"
type textarea "**********"
click at [183, 344] on span "Publish" at bounding box center [201, 348] width 51 height 17
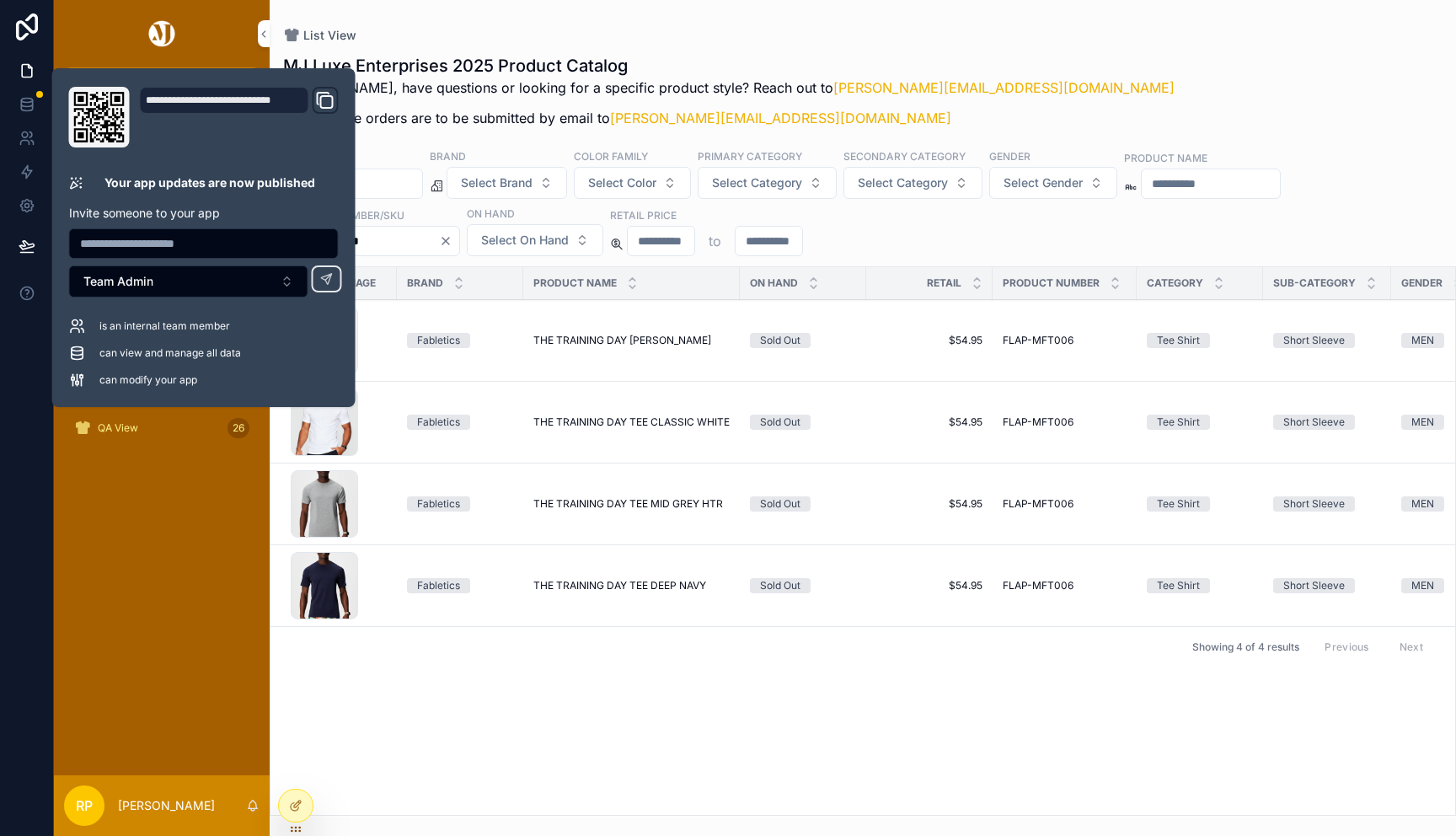
click at [998, 42] on div "List View" at bounding box center [862, 36] width 1160 height 17
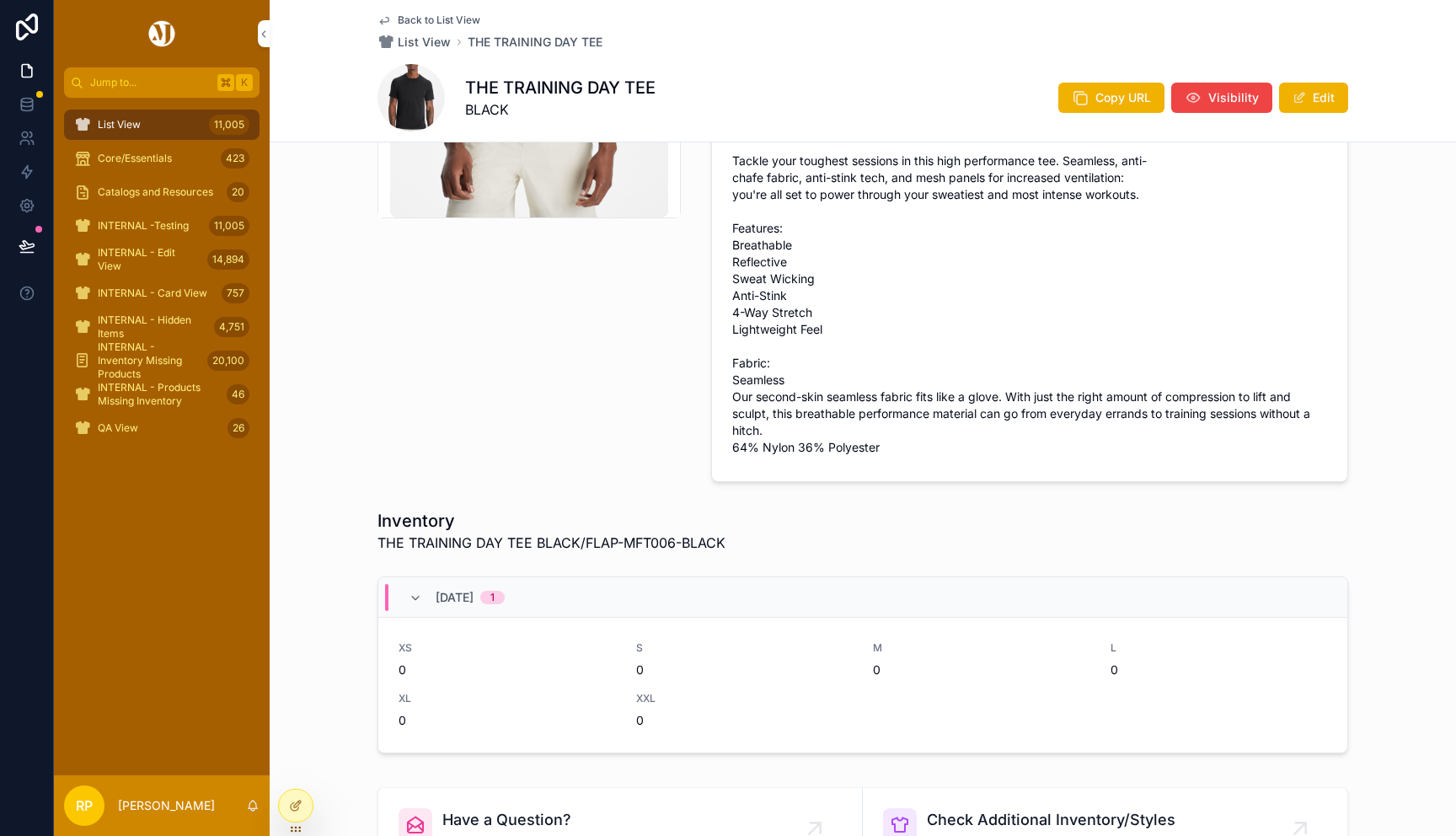
scroll to position [407, 0]
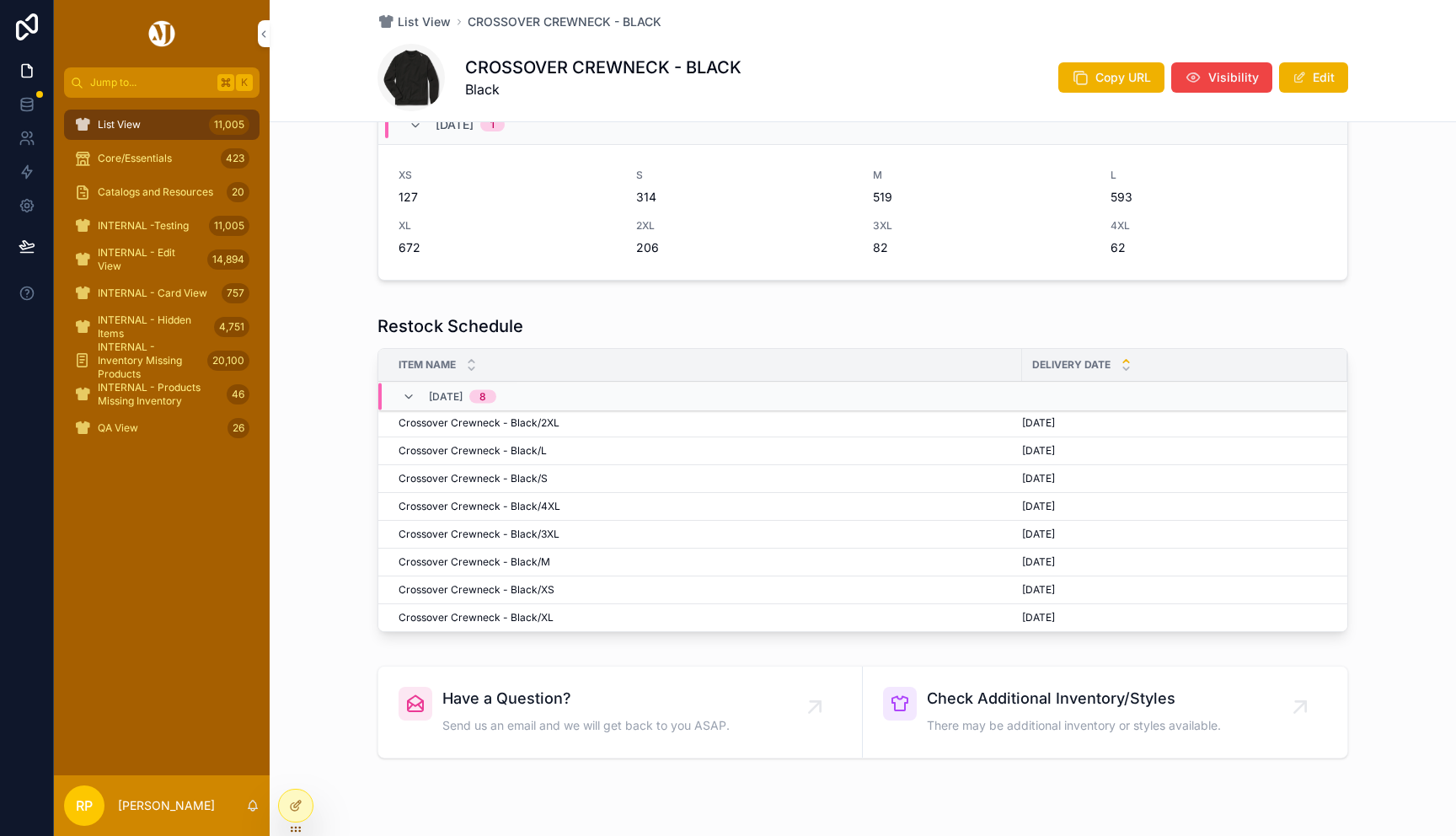
scroll to position [818, 0]
